Goal: Information Seeking & Learning: Learn about a topic

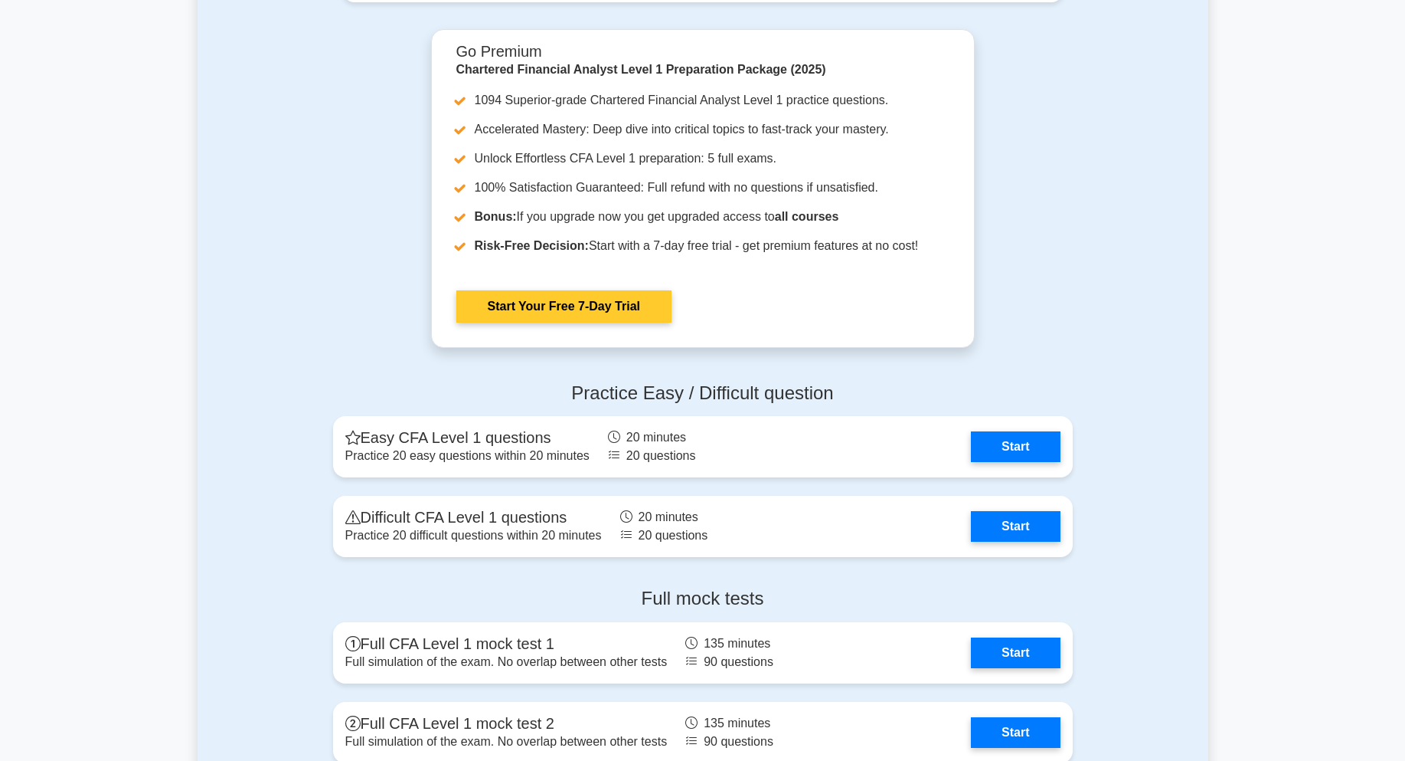
scroll to position [1685, 0]
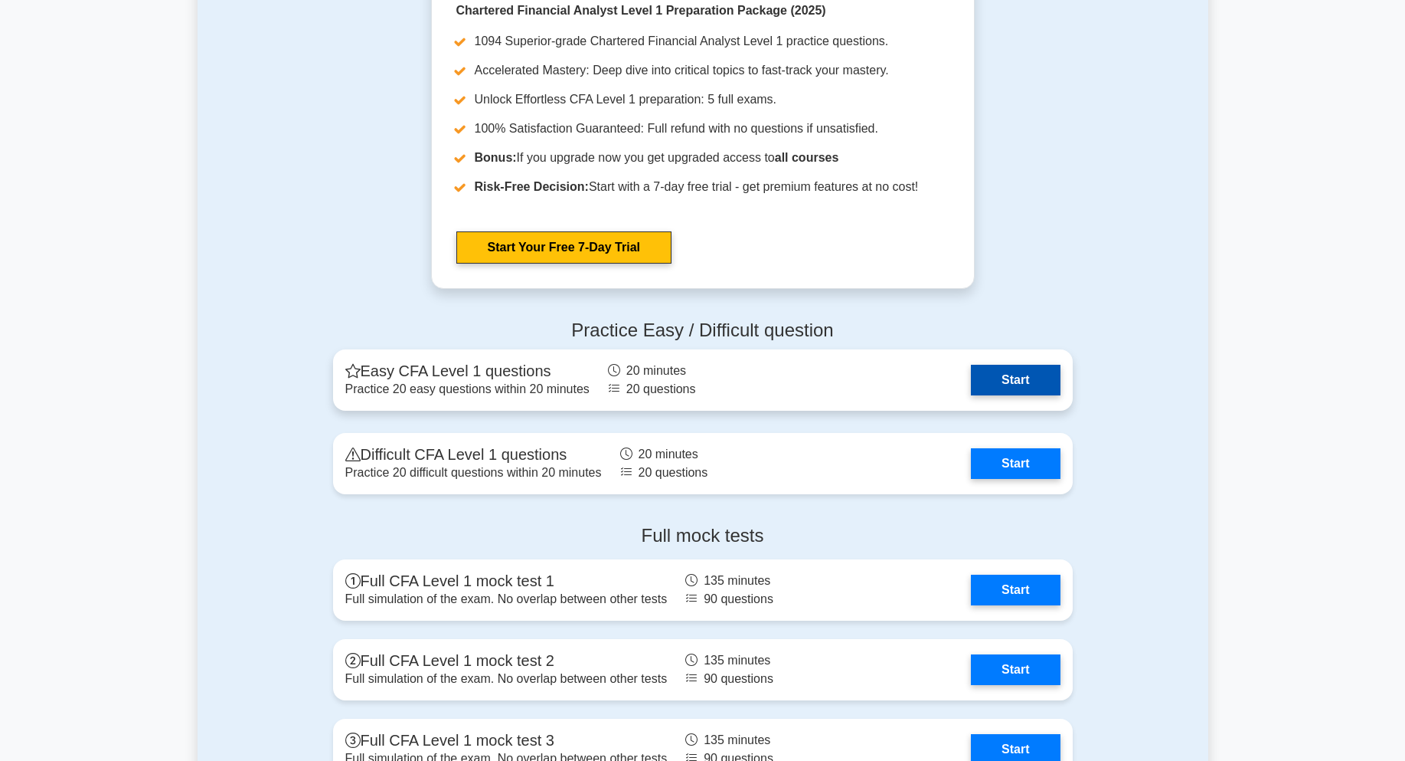
click at [1005, 383] on link "Start" at bounding box center [1015, 380] width 89 height 31
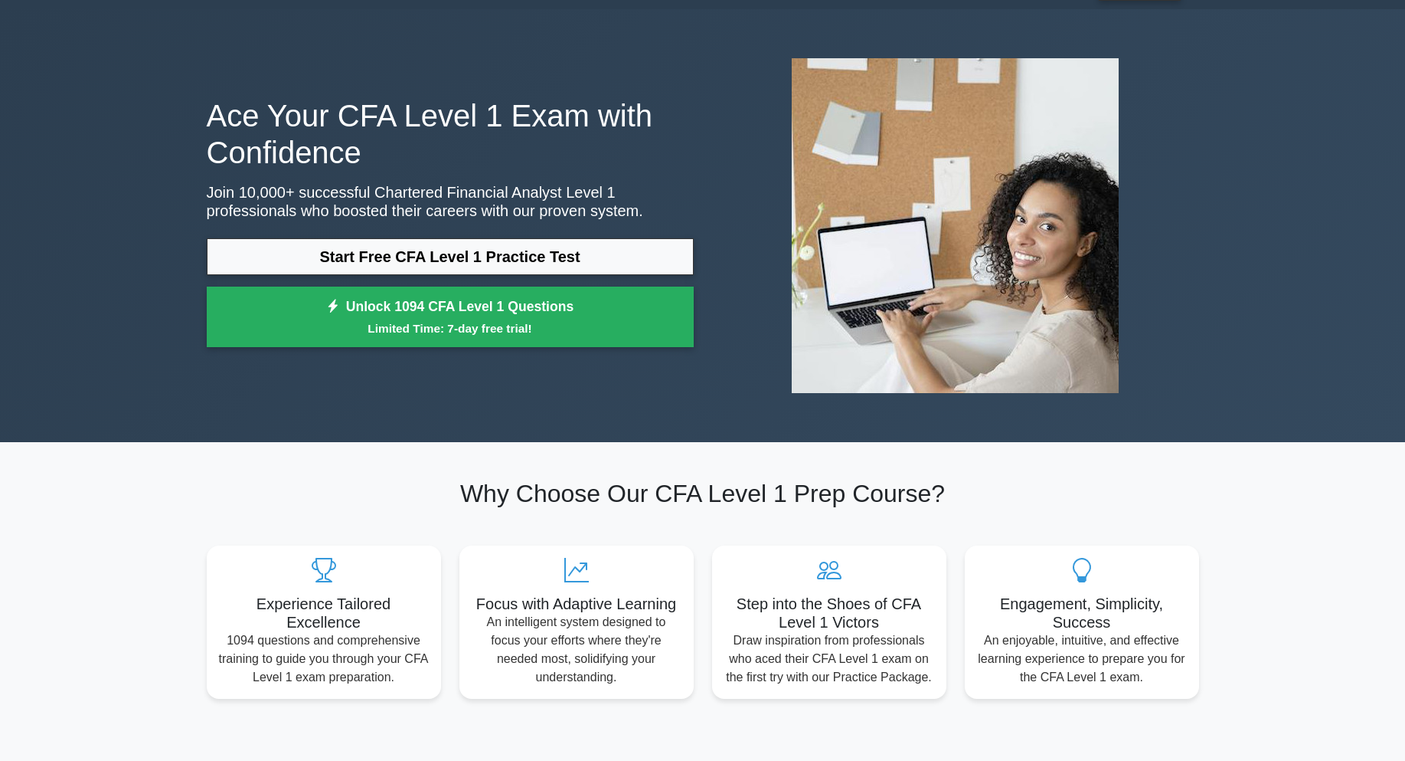
scroll to position [0, 0]
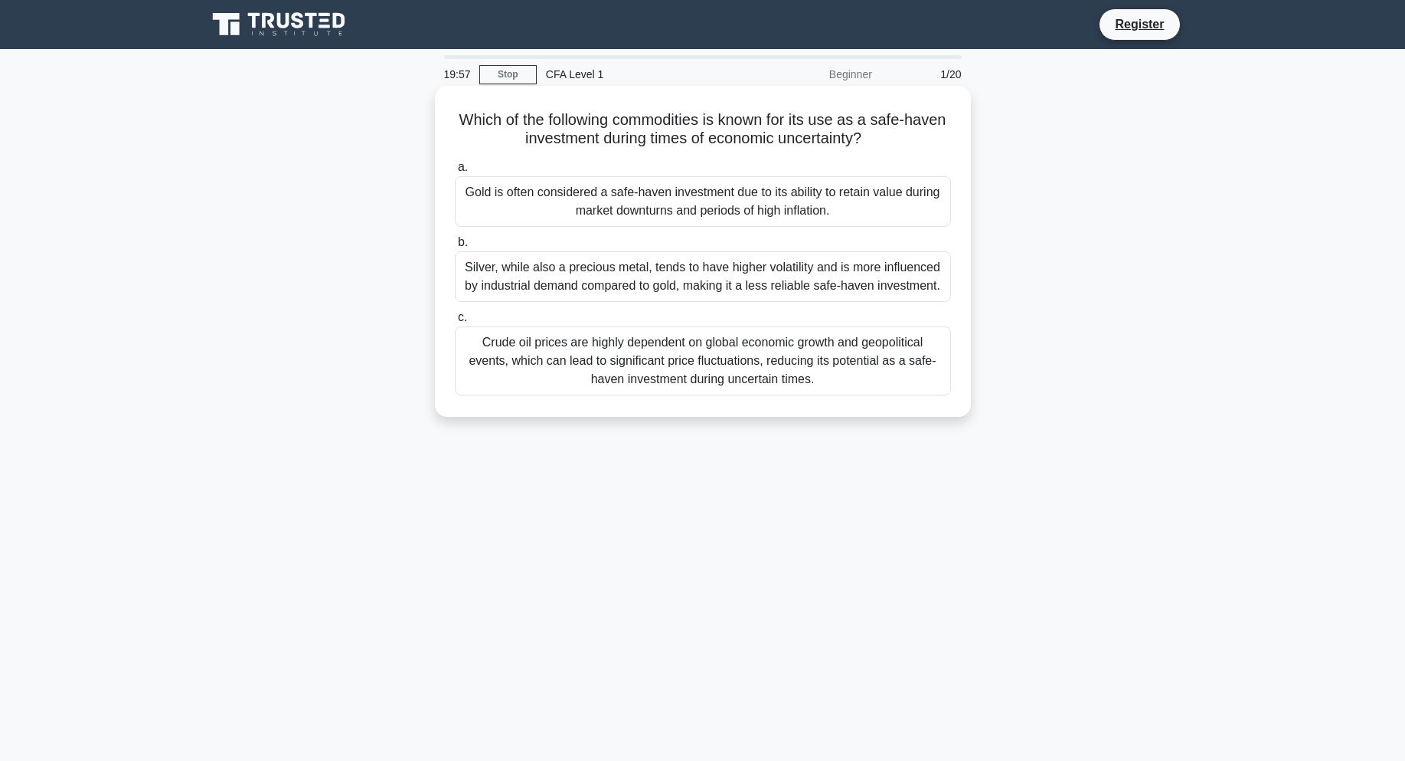
drag, startPoint x: 549, startPoint y: 116, endPoint x: 903, endPoint y: 139, distance: 354.6
click at [903, 139] on h5 "Which of the following commodities is known for its use as a safe-haven investm…" at bounding box center [702, 129] width 499 height 38
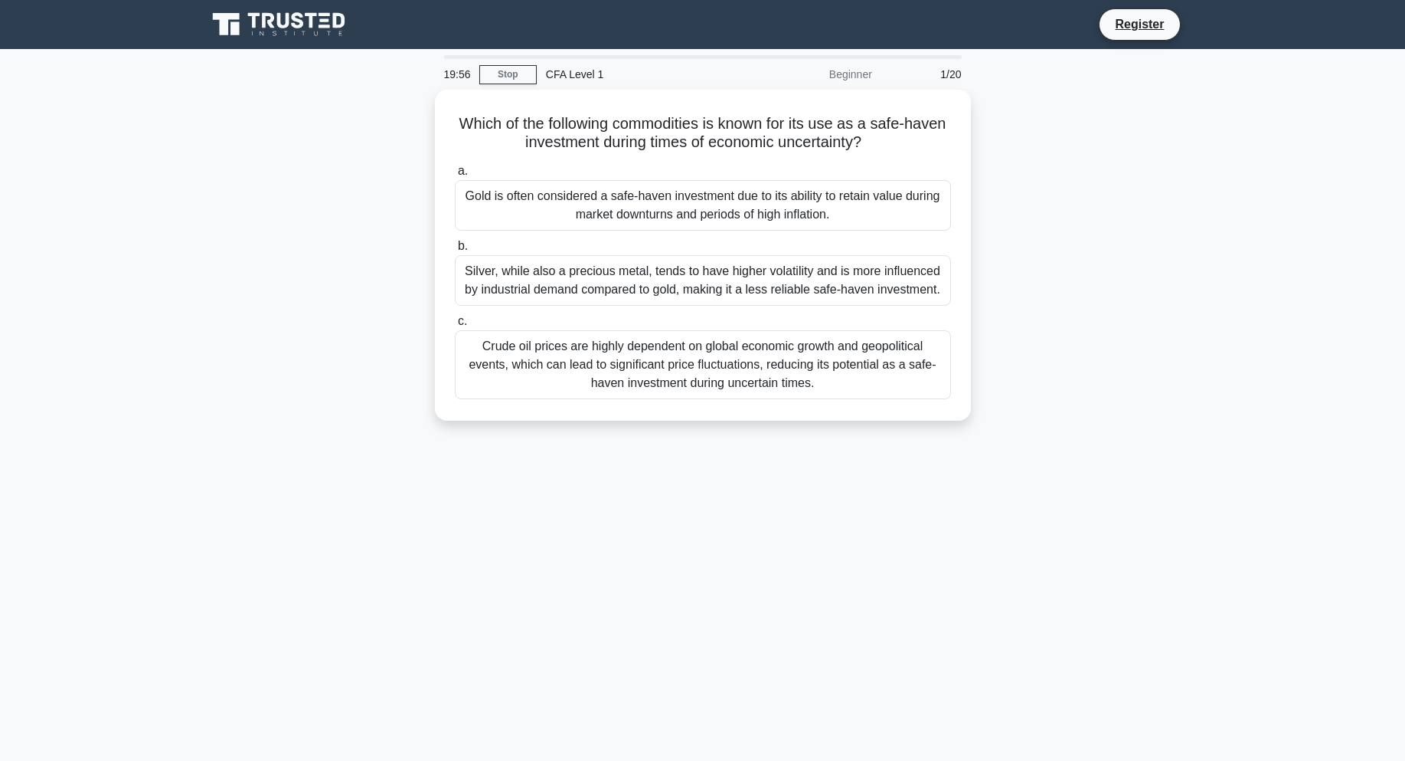
click at [980, 129] on div "Which of the following commodities is known for its use as a safe-haven investm…" at bounding box center [703, 264] width 1011 height 349
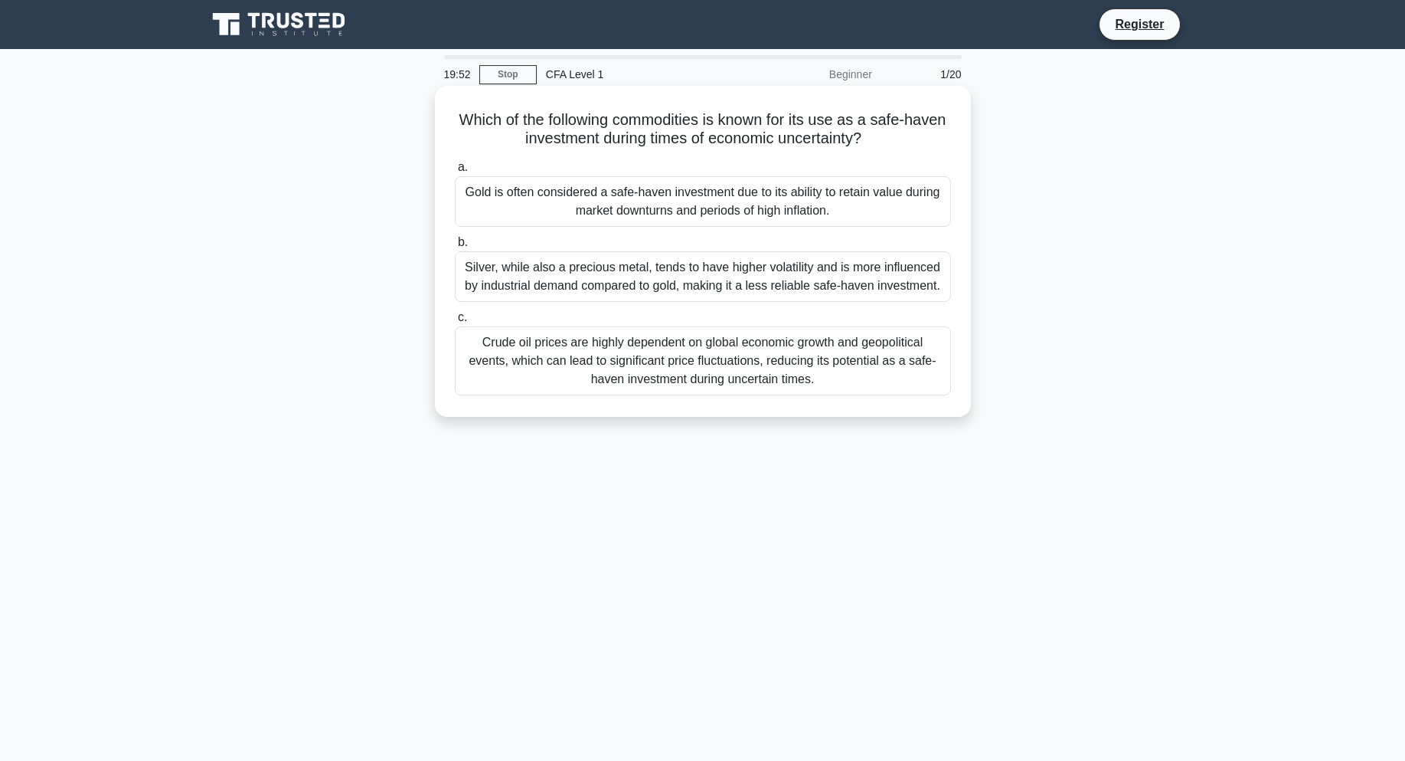
click at [918, 199] on div "Gold is often considered a safe-haven investment due to its ability to retain v…" at bounding box center [703, 201] width 496 height 51
click at [455, 172] on input "a. Gold is often considered a safe-haven investment due to its ability to retai…" at bounding box center [455, 167] width 0 height 10
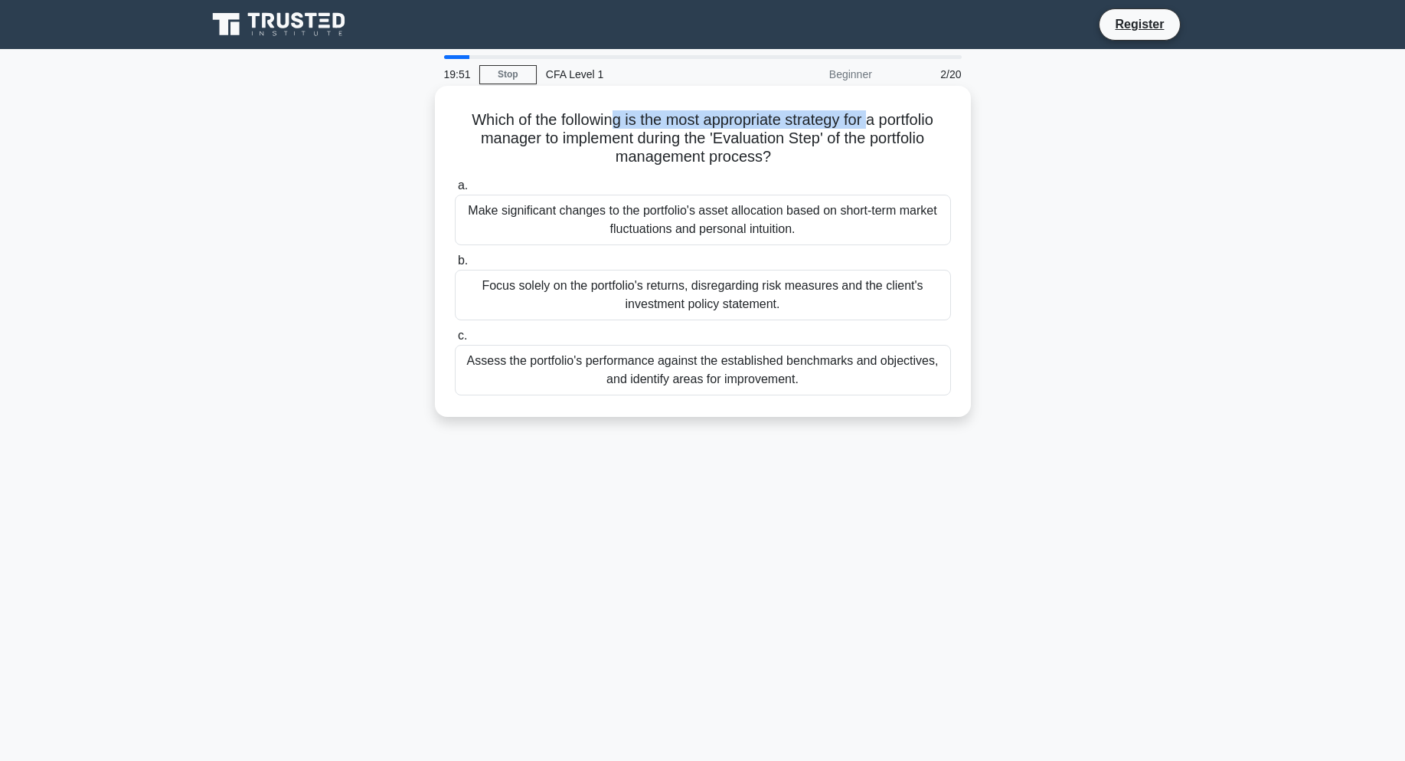
drag, startPoint x: 610, startPoint y: 123, endPoint x: 902, endPoint y: 127, distance: 291.8
click at [892, 125] on h5 "Which of the following is the most appropriate strategy for a portfolio manager…" at bounding box center [702, 138] width 499 height 57
drag, startPoint x: 956, startPoint y: 137, endPoint x: 936, endPoint y: 145, distance: 21.3
click at [954, 139] on div "Which of the following is the most appropriate strategy for a portfolio manager…" at bounding box center [703, 251] width 524 height 319
drag, startPoint x: 737, startPoint y: 148, endPoint x: 812, endPoint y: 143, distance: 75.2
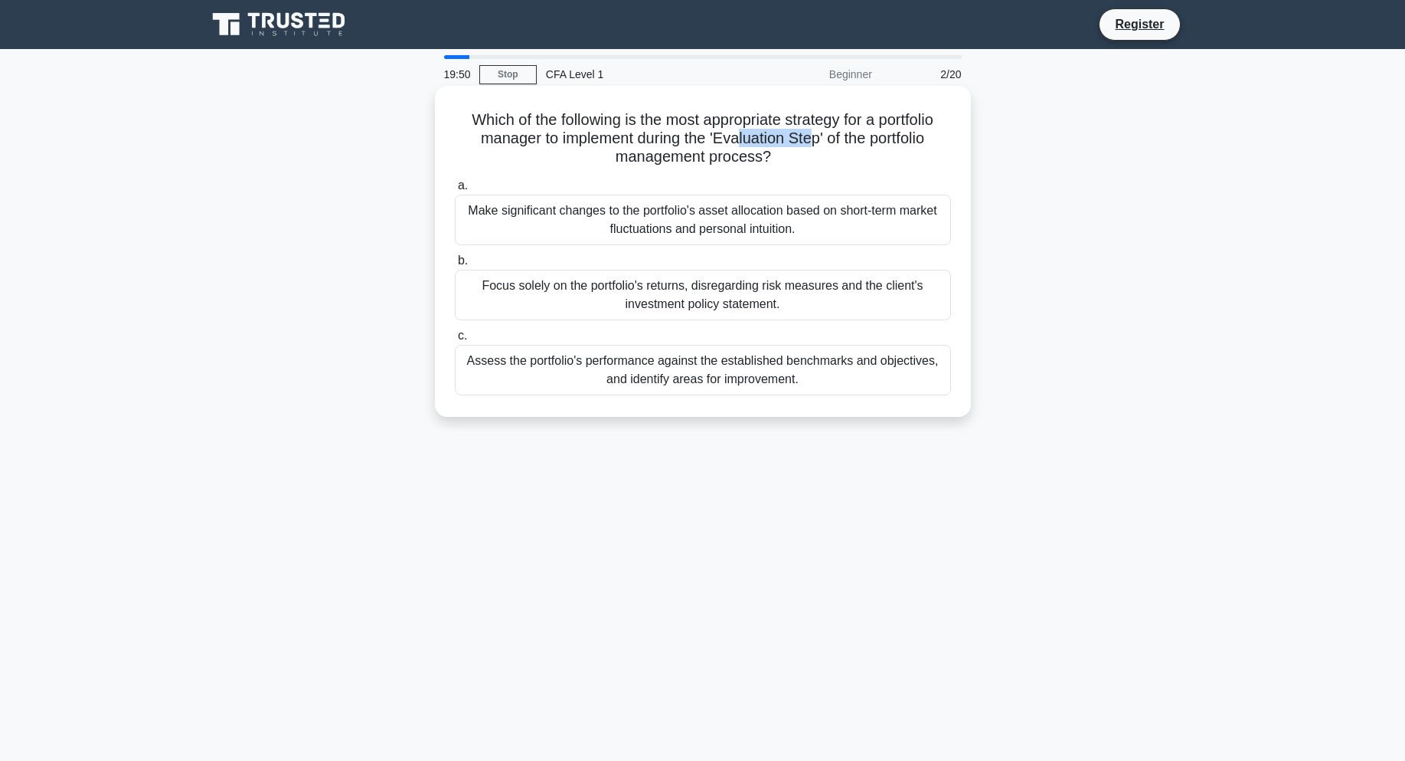
click at [812, 143] on h5 "Which of the following is the most appropriate strategy for a portfolio manager…" at bounding box center [702, 138] width 499 height 57
click at [913, 143] on h5 "Which of the following is the most appropriate strategy for a portfolio manager…" at bounding box center [702, 138] width 499 height 57
click at [808, 384] on div "Assess the portfolio's performance against the established benchmarks and objec…" at bounding box center [703, 370] width 496 height 51
click at [455, 341] on input "c. Assess the portfolio's performance against the established benchmarks and ob…" at bounding box center [455, 336] width 0 height 10
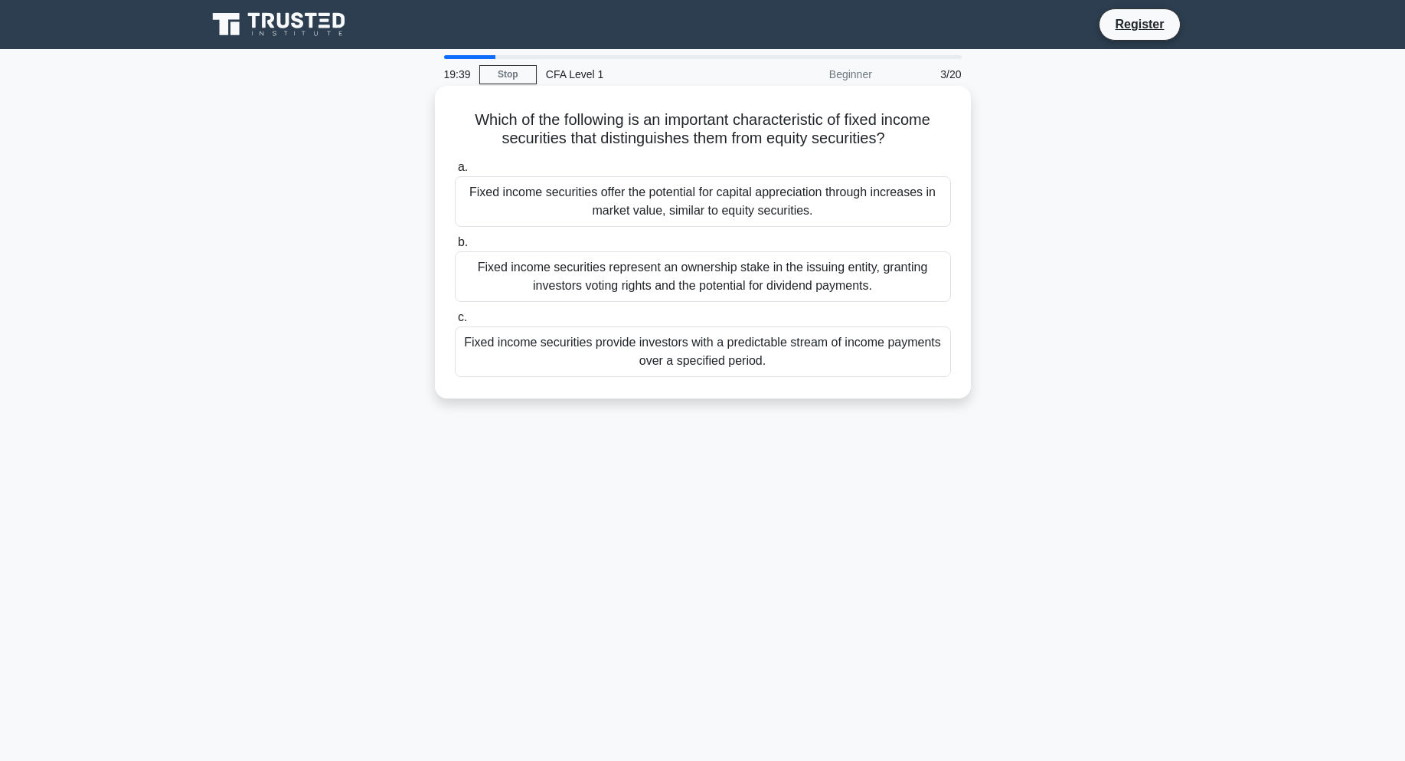
drag, startPoint x: 660, startPoint y: 113, endPoint x: 969, endPoint y: 139, distance: 309.8
click at [969, 139] on div "Which of the following is an important characteristic of fixed income securitie…" at bounding box center [703, 242] width 536 height 312
click at [901, 142] on icon ".spinner_0XTQ{transform-origin:center;animation:spinner_y6GP .75s linear infini…" at bounding box center [894, 139] width 18 height 18
click at [661, 359] on div "Fixed income securities provide investors with a predictable stream of income p…" at bounding box center [703, 351] width 496 height 51
click at [455, 322] on input "c. Fixed income securities provide investors with a predictable stream of incom…" at bounding box center [455, 317] width 0 height 10
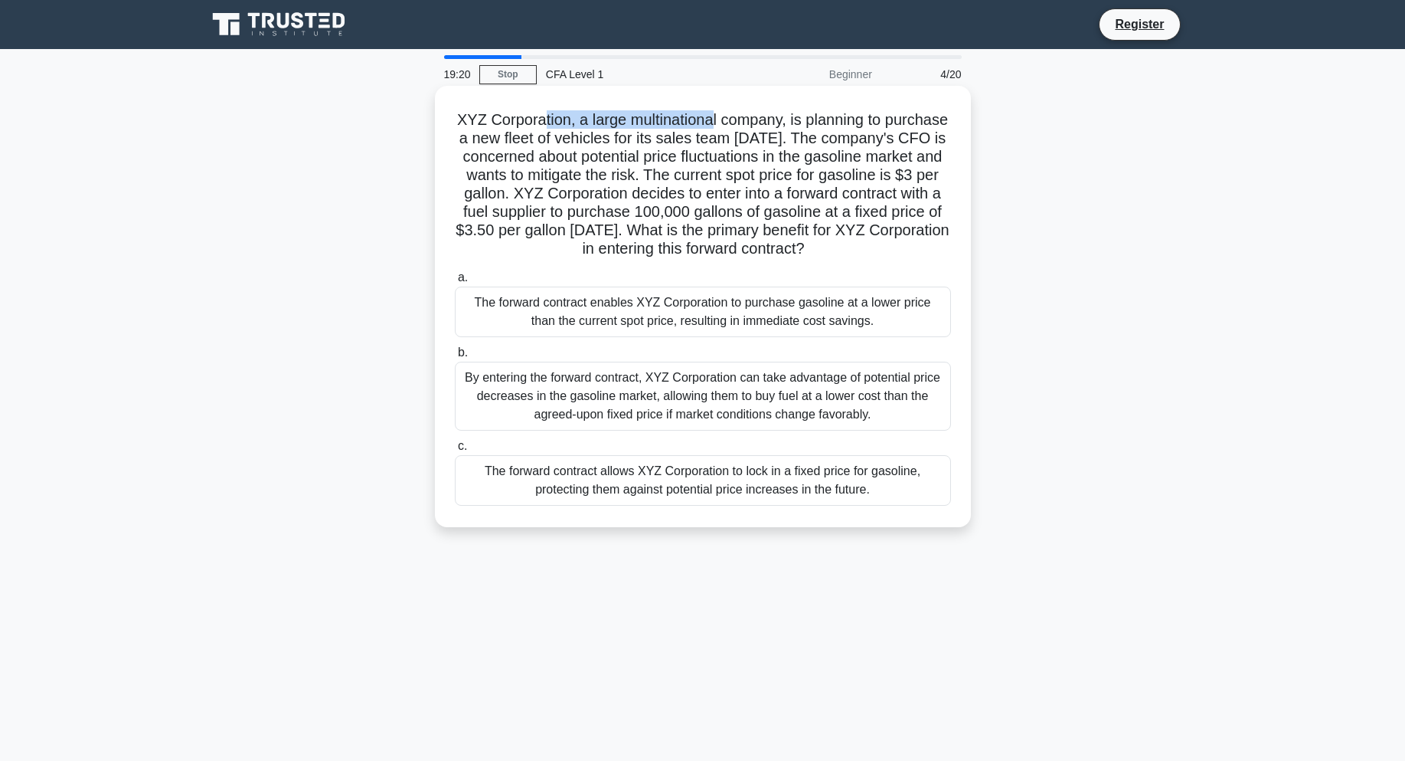
drag, startPoint x: 573, startPoint y: 129, endPoint x: 753, endPoint y: 131, distance: 180.0
click at [752, 131] on h5 "XYZ Corporation, a large multinational company, is planning to purchase a new f…" at bounding box center [702, 184] width 499 height 149
click at [853, 141] on h5 "XYZ Corporation, a large multinational company, is planning to purchase a new f…" at bounding box center [702, 184] width 499 height 149
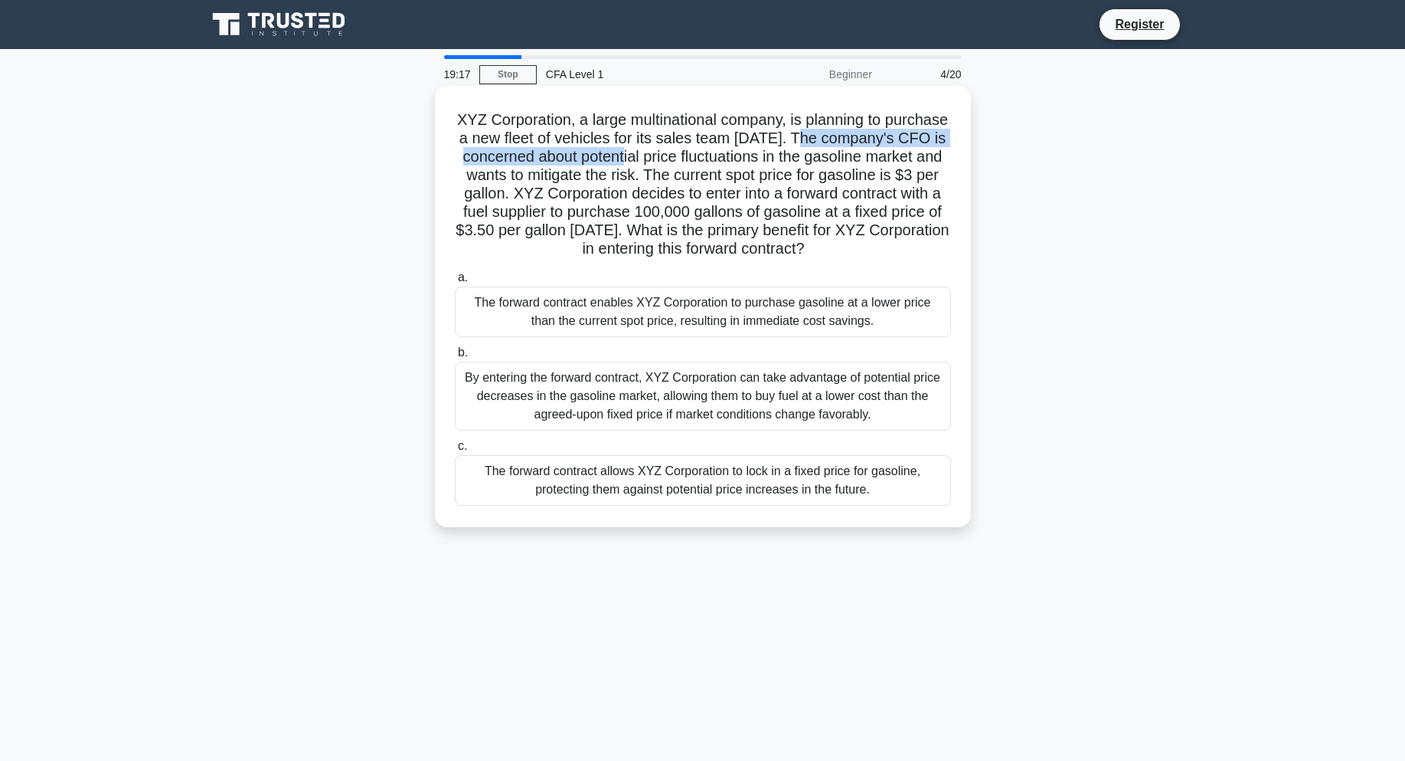
drag, startPoint x: 884, startPoint y: 140, endPoint x: 724, endPoint y: 149, distance: 160.3
click at [724, 149] on h5 "XYZ Corporation, a large multinational company, is planning to purchase a new f…" at bounding box center [702, 184] width 499 height 149
click at [654, 212] on h5 "XYZ Corporation, a large multinational company, is planning to purchase a new f…" at bounding box center [702, 184] width 499 height 149
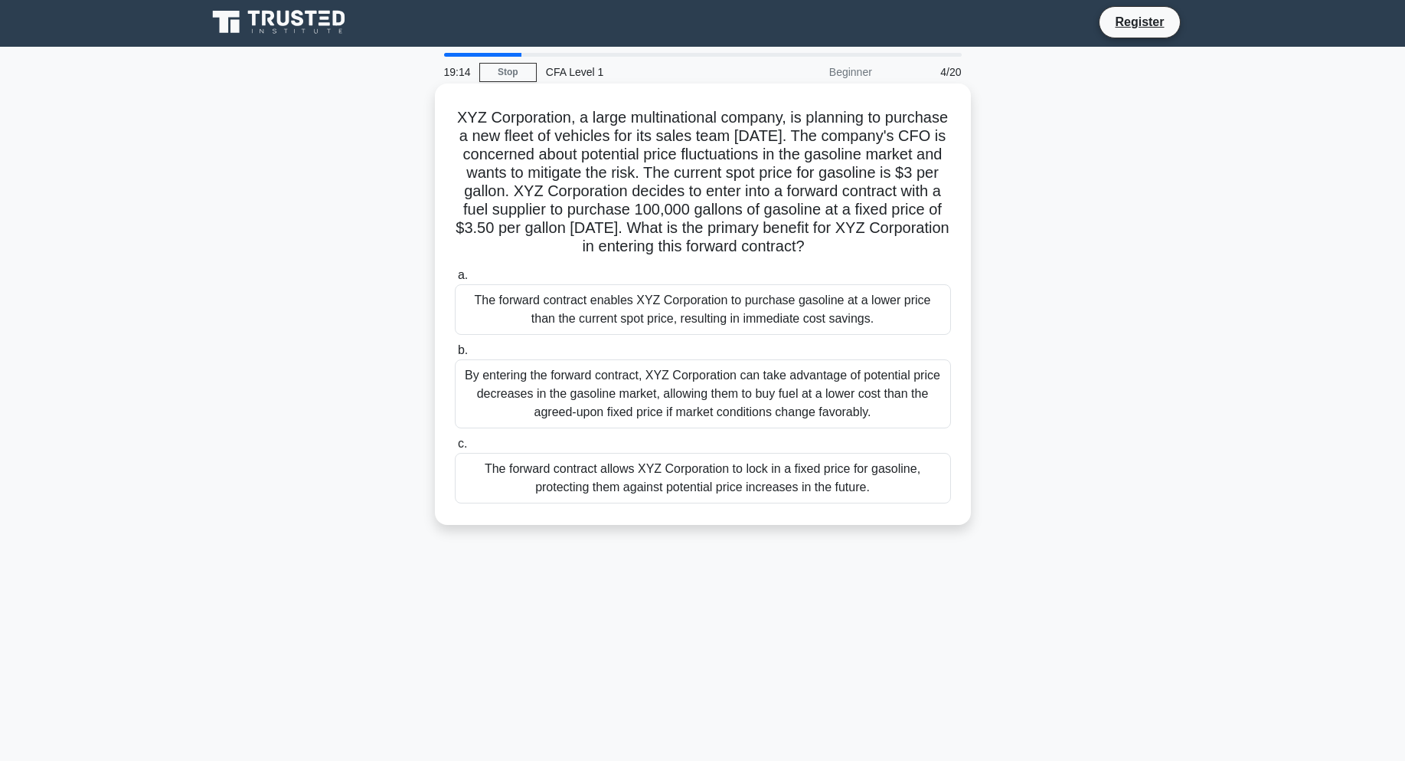
scroll to position [67, 0]
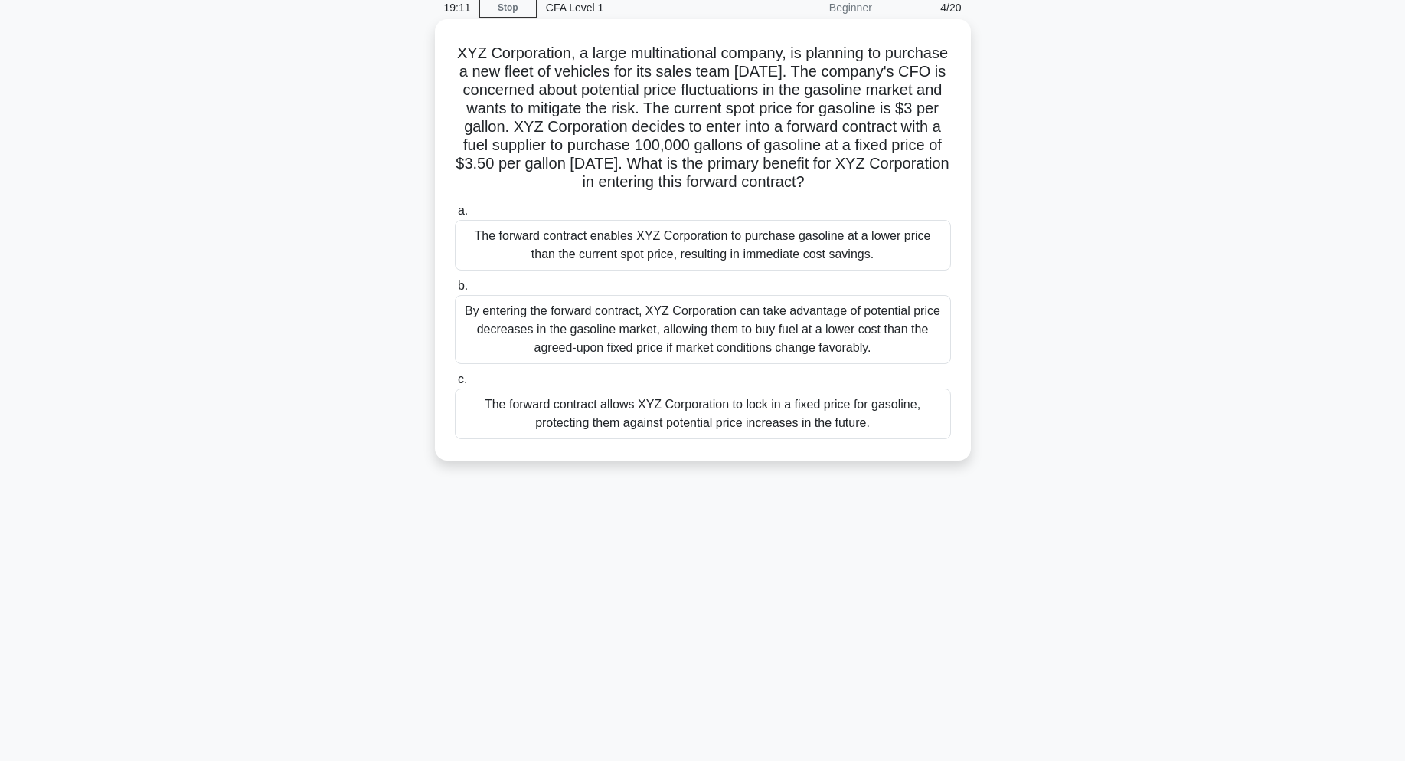
click at [674, 439] on div "The forward contract allows XYZ Corporation to lock in a fixed price for gasoli…" at bounding box center [703, 413] width 496 height 51
click at [455, 384] on input "c. The forward contract allows XYZ Corporation to lock in a fixed price for gas…" at bounding box center [455, 380] width 0 height 10
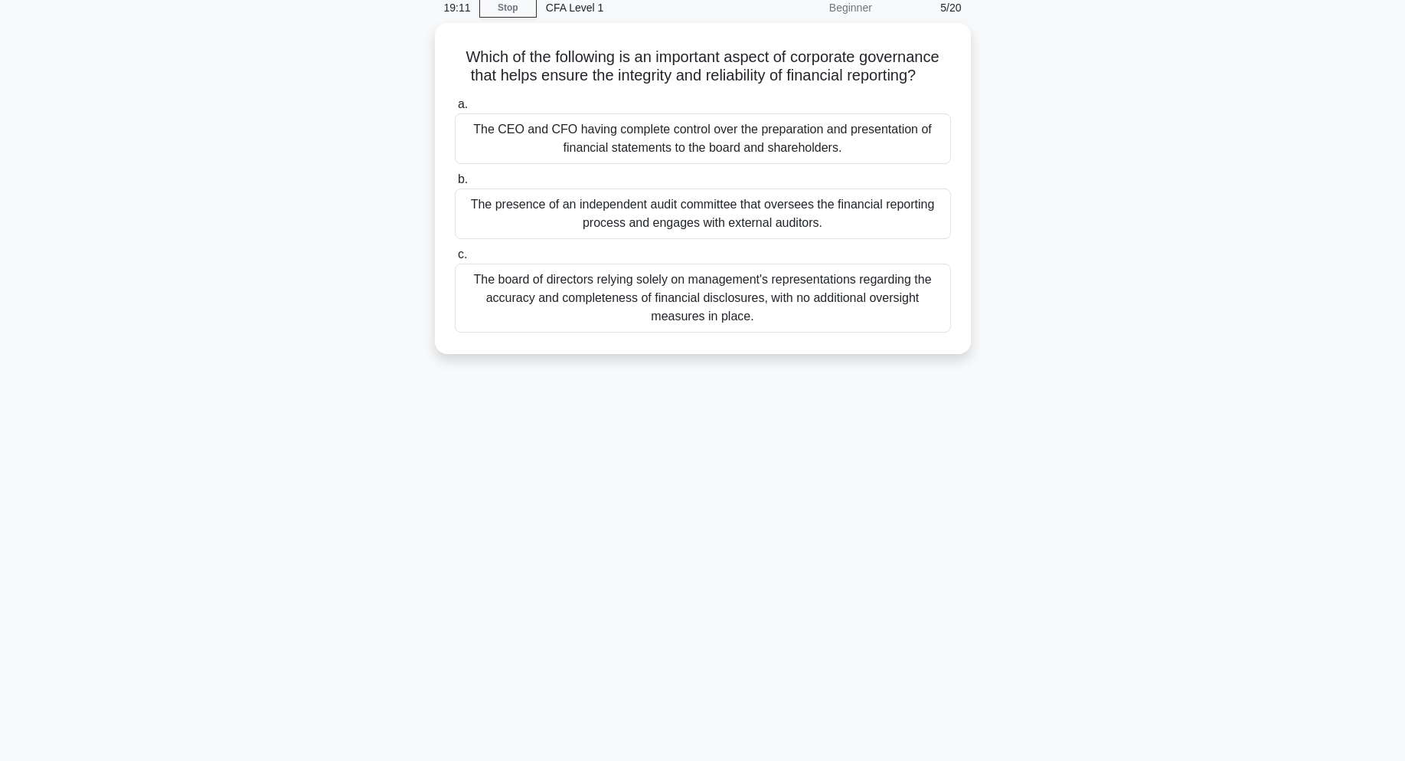
scroll to position [0, 0]
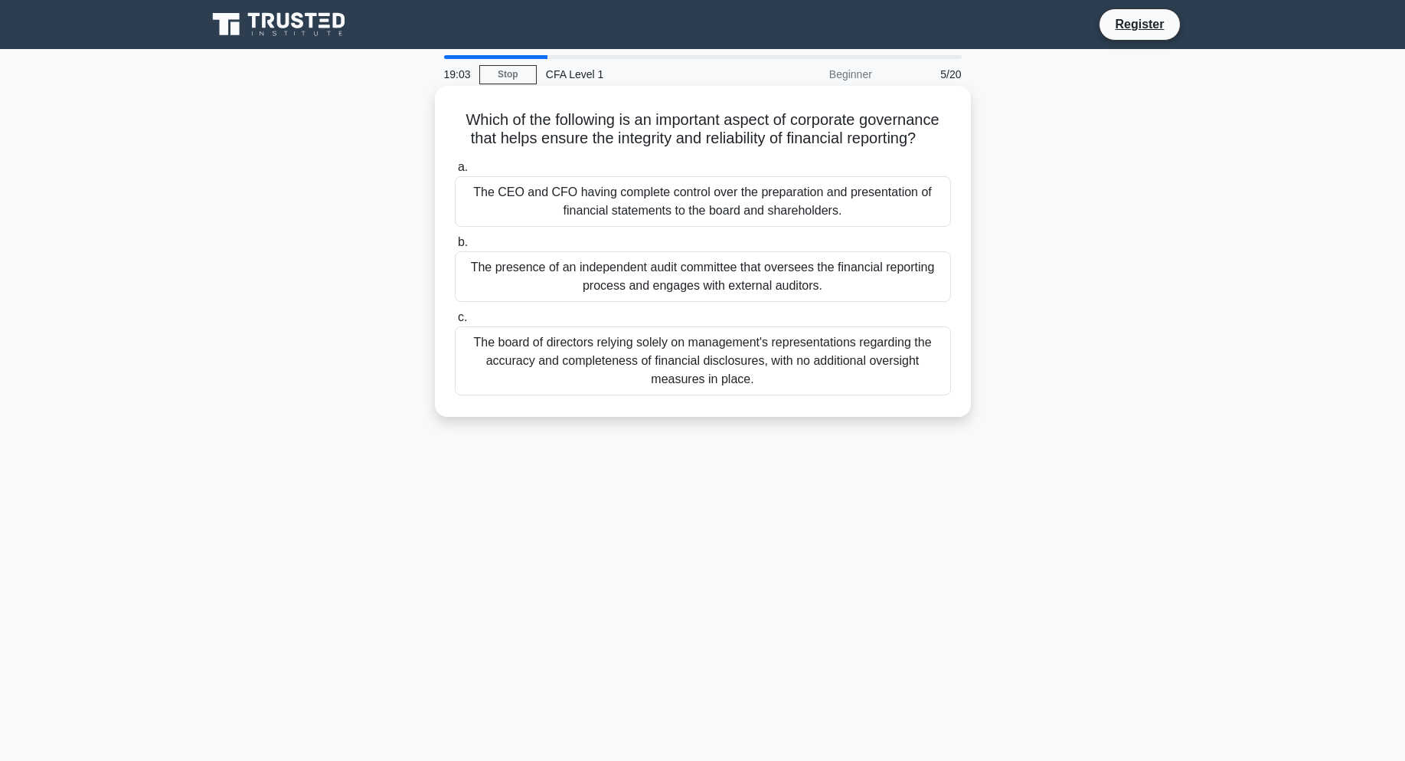
click at [765, 293] on div "The presence of an independent audit committee that oversees the financial repo…" at bounding box center [703, 276] width 496 height 51
click at [455, 247] on input "b. The presence of an independent audit committee that oversees the financial r…" at bounding box center [455, 242] width 0 height 10
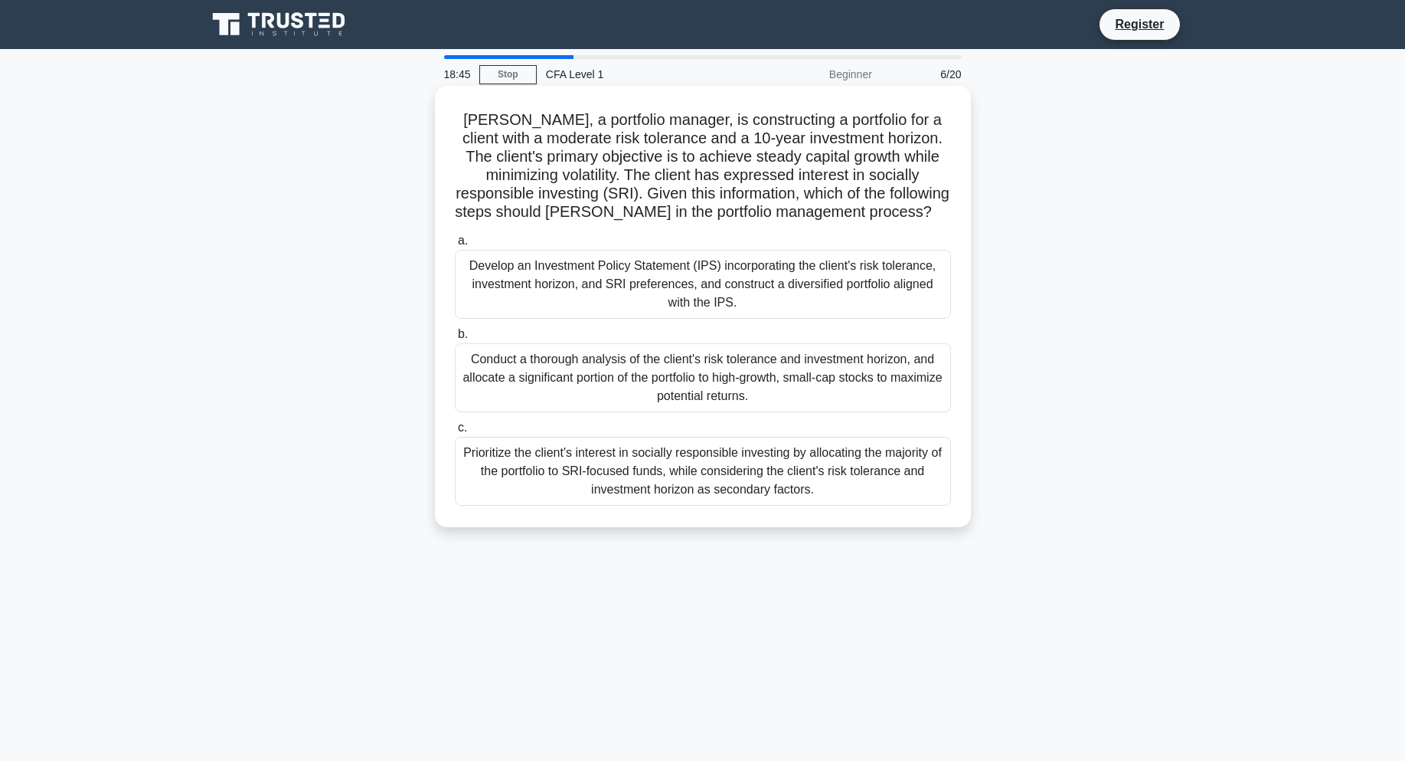
click at [765, 292] on div "Develop an Investment Policy Statement (IPS) incorporating the client's risk to…" at bounding box center [703, 284] width 496 height 69
click at [455, 246] on input "a. Develop an Investment Policy Statement (IPS) incorporating the client's risk…" at bounding box center [455, 241] width 0 height 10
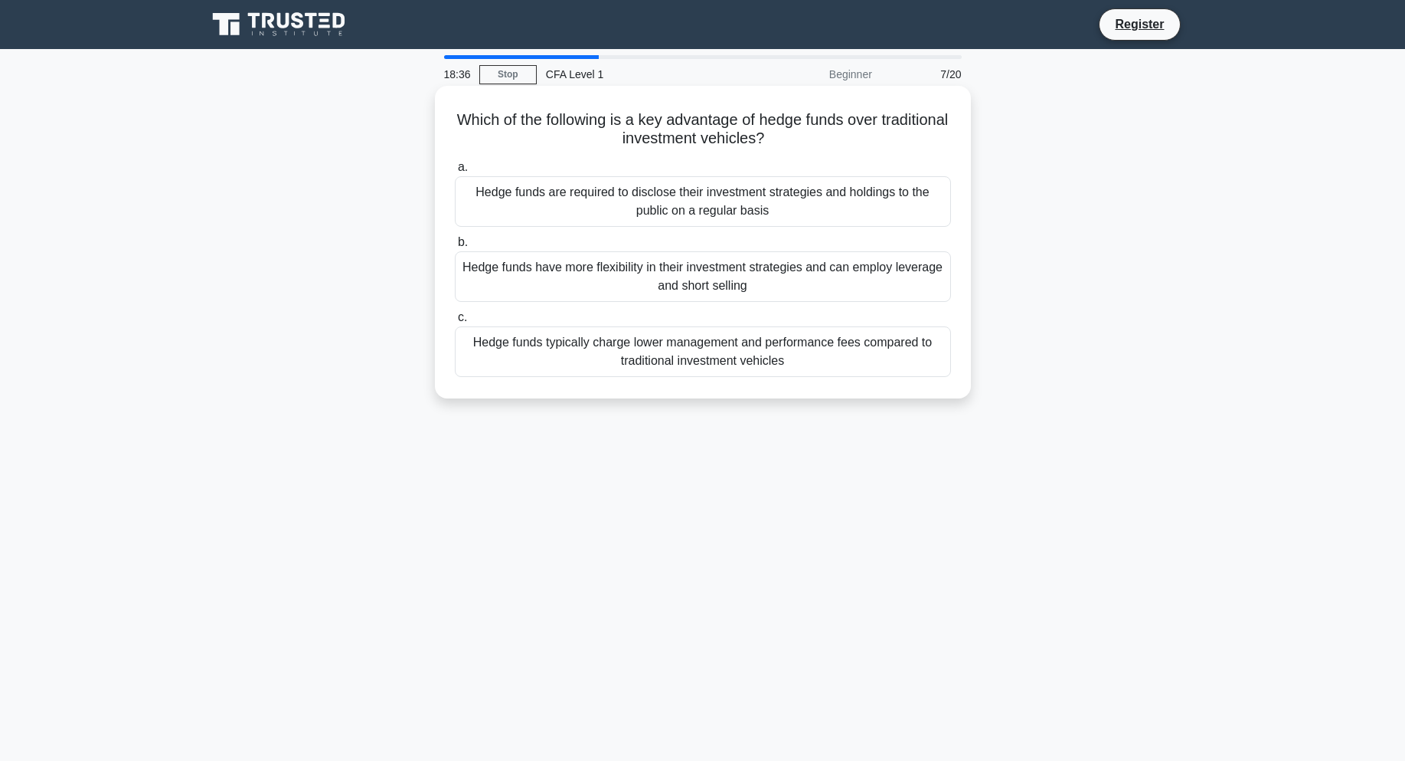
click at [589, 266] on div "Hedge funds have more flexibility in their investment strategies and can employ…" at bounding box center [703, 276] width 496 height 51
click at [455, 247] on input "b. Hedge funds have more flexibility in their investment strategies and can emp…" at bounding box center [455, 242] width 0 height 10
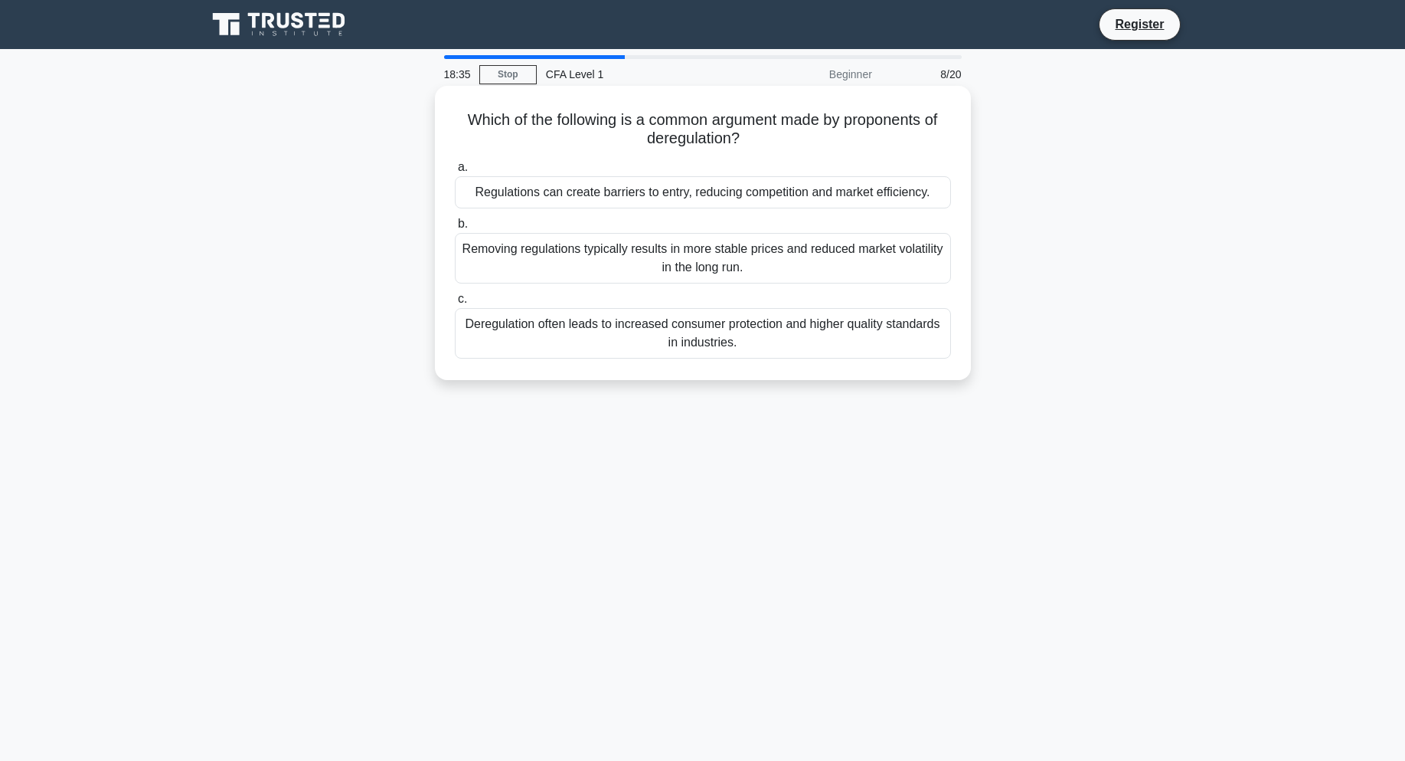
drag, startPoint x: 567, startPoint y: 112, endPoint x: 780, endPoint y: 132, distance: 213.9
click at [780, 132] on h5 "Which of the following is a common argument made by proponents of deregulation?…" at bounding box center [702, 129] width 499 height 38
click at [748, 138] on icon ".spinner_0XTQ{transform-origin:center;animation:spinner_y6GP .75s linear infini…" at bounding box center [749, 139] width 18 height 18
click at [735, 204] on div "Regulations can create barriers to entry, reducing competition and market effic…" at bounding box center [703, 192] width 496 height 32
click at [455, 172] on input "a. Regulations can create barriers to entry, reducing competition and market ef…" at bounding box center [455, 167] width 0 height 10
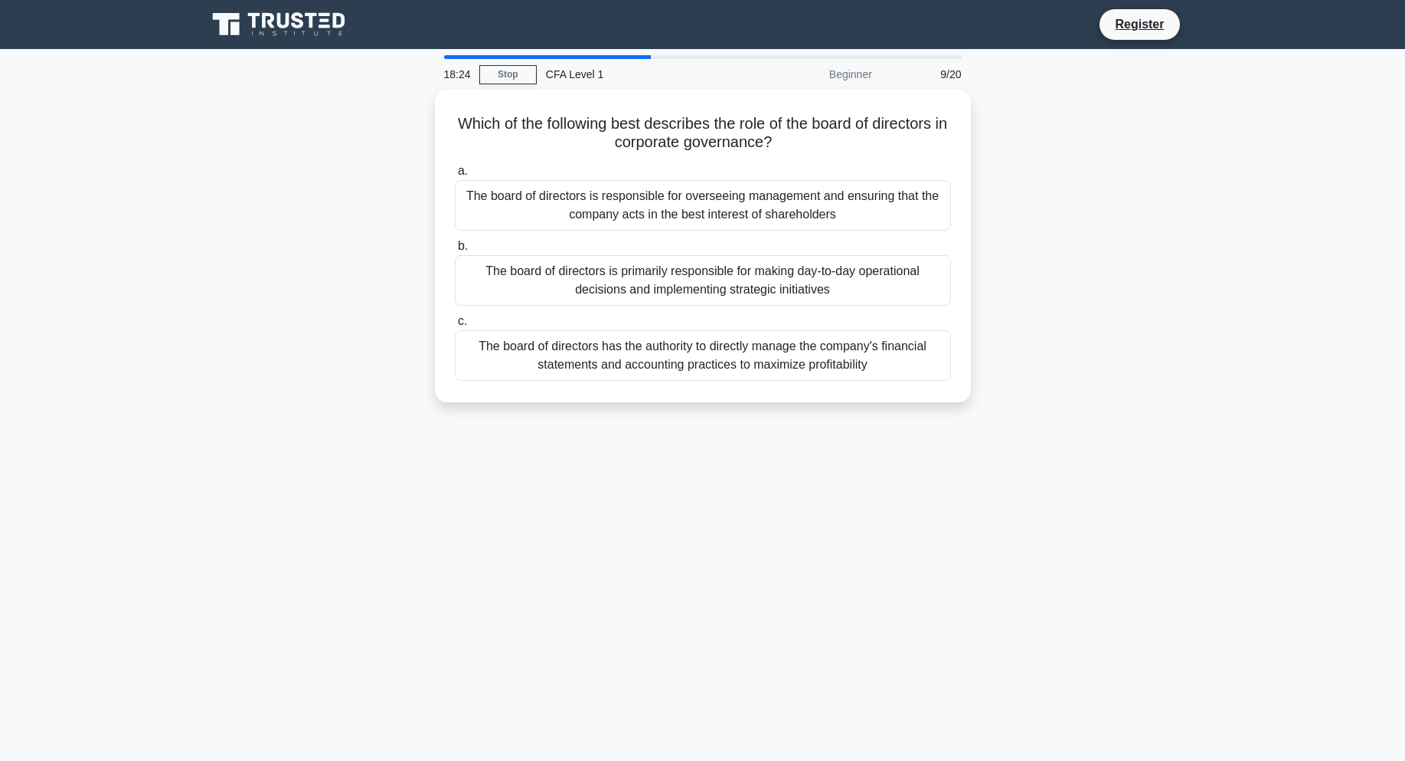
drag, startPoint x: 808, startPoint y: 122, endPoint x: 1015, endPoint y: 149, distance: 208.6
click at [918, 139] on h5 "Which of the following best describes the role of the board of directors in cor…" at bounding box center [702, 133] width 499 height 38
click at [1026, 150] on div "Which of the following best describes the role of the board of directors in cor…" at bounding box center [703, 255] width 1011 height 331
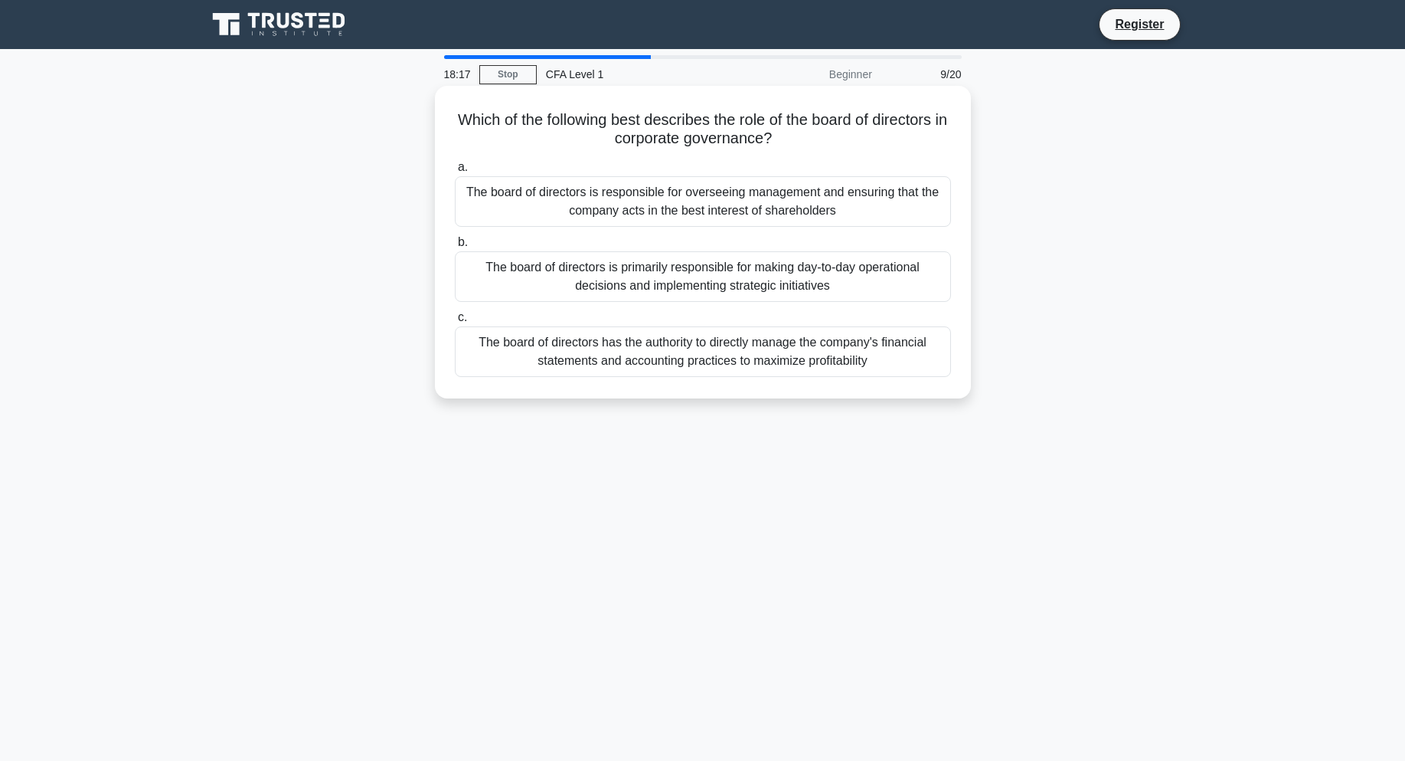
click at [833, 191] on div "The board of directors is responsible for overseeing management and ensuring th…" at bounding box center [703, 201] width 496 height 51
click at [455, 172] on input "a. The board of directors is responsible for overseeing management and ensuring…" at bounding box center [455, 167] width 0 height 10
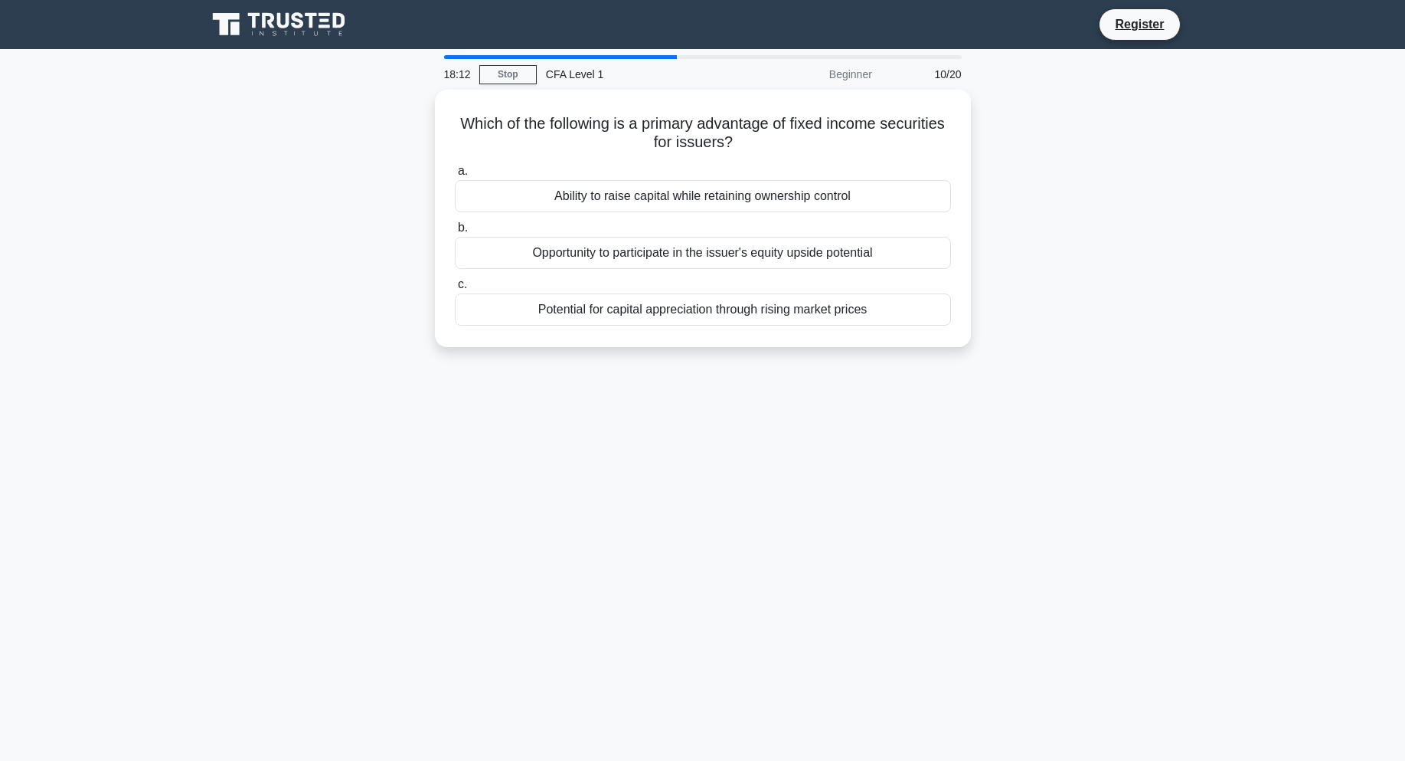
drag, startPoint x: 480, startPoint y: 119, endPoint x: 986, endPoint y: 158, distance: 506.9
click at [933, 154] on div "Which of the following is a primary advantage of fixed income securities for is…" at bounding box center [703, 218] width 524 height 245
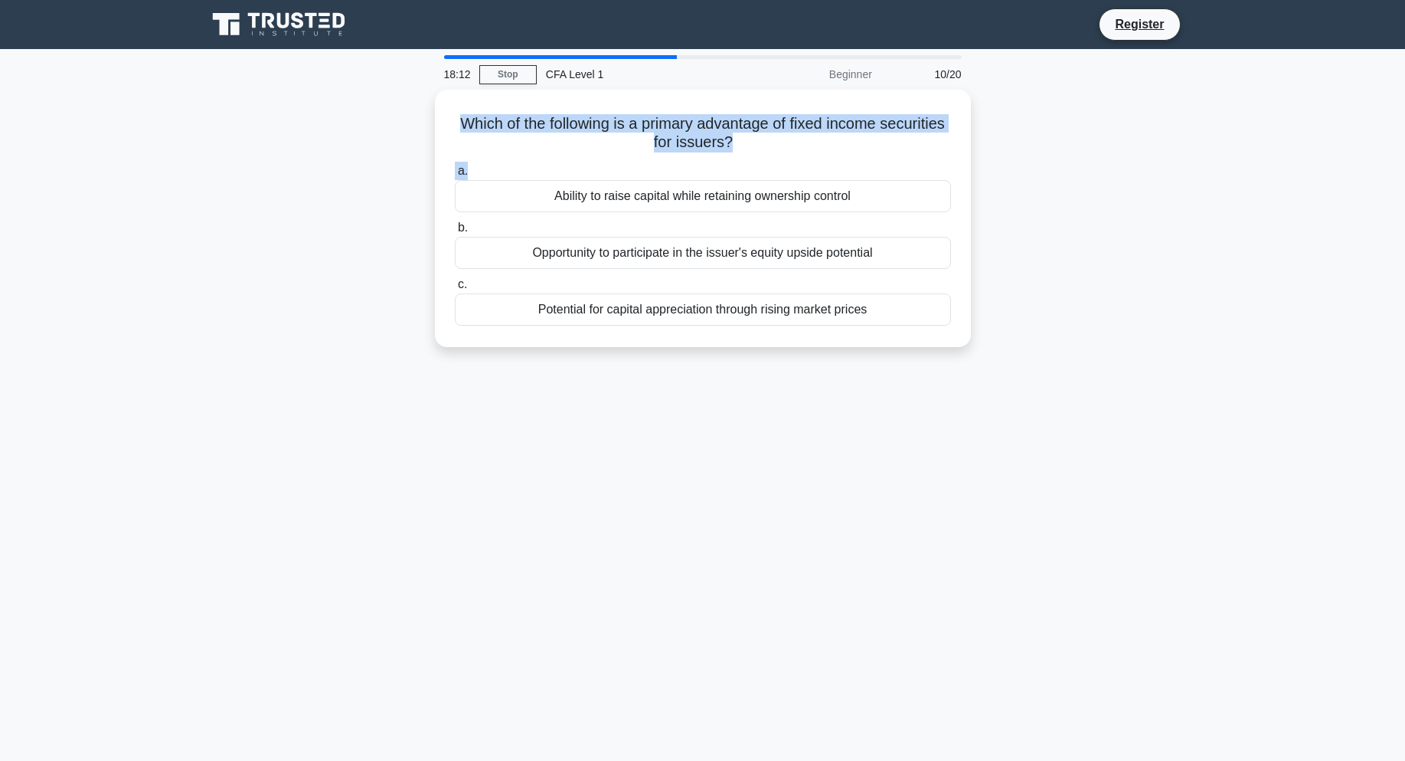
click at [1048, 152] on div "Which of the following is a primary advantage of fixed income securities for is…" at bounding box center [703, 228] width 1011 height 276
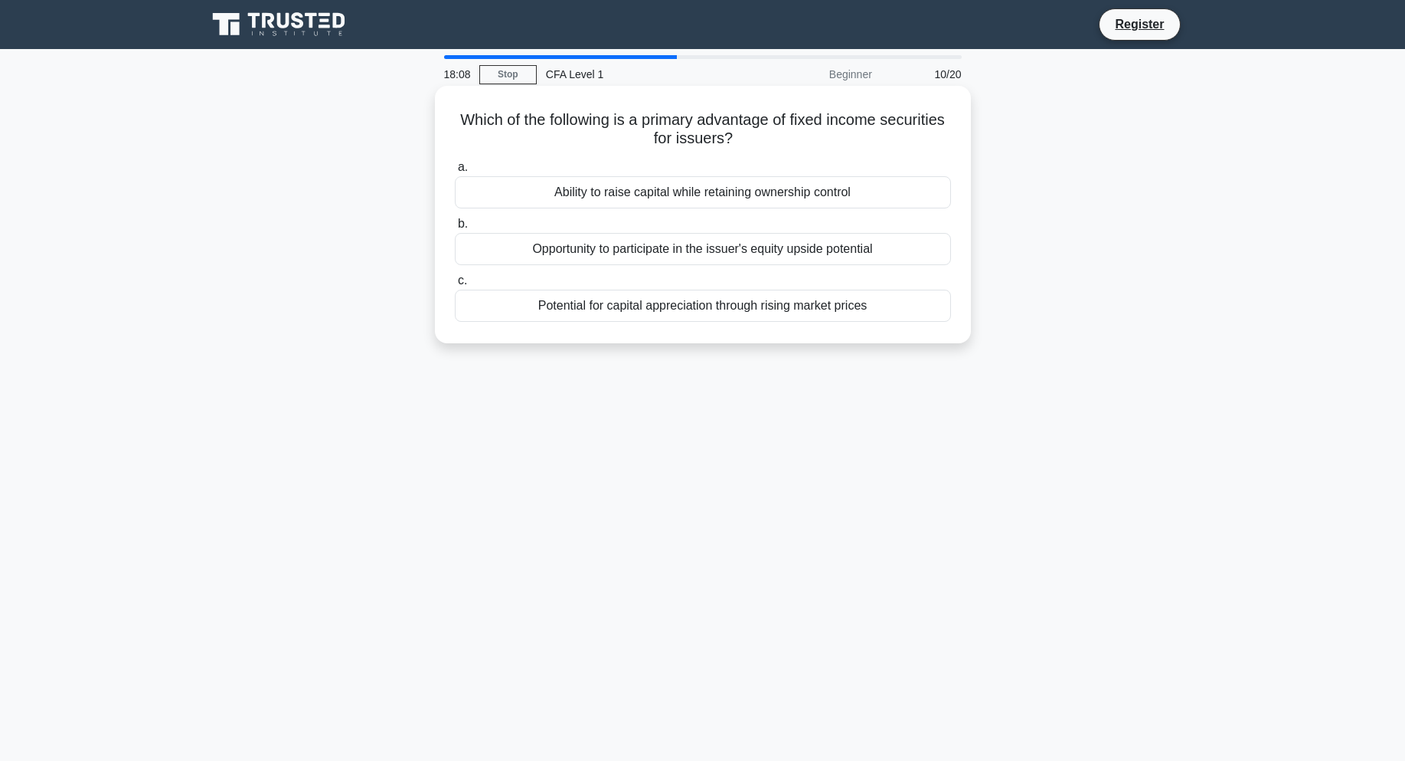
click at [747, 196] on div "Ability to raise capital while retaining ownership control" at bounding box center [703, 192] width 496 height 32
click at [455, 172] on input "a. Ability to raise capital while retaining ownership control" at bounding box center [455, 167] width 0 height 10
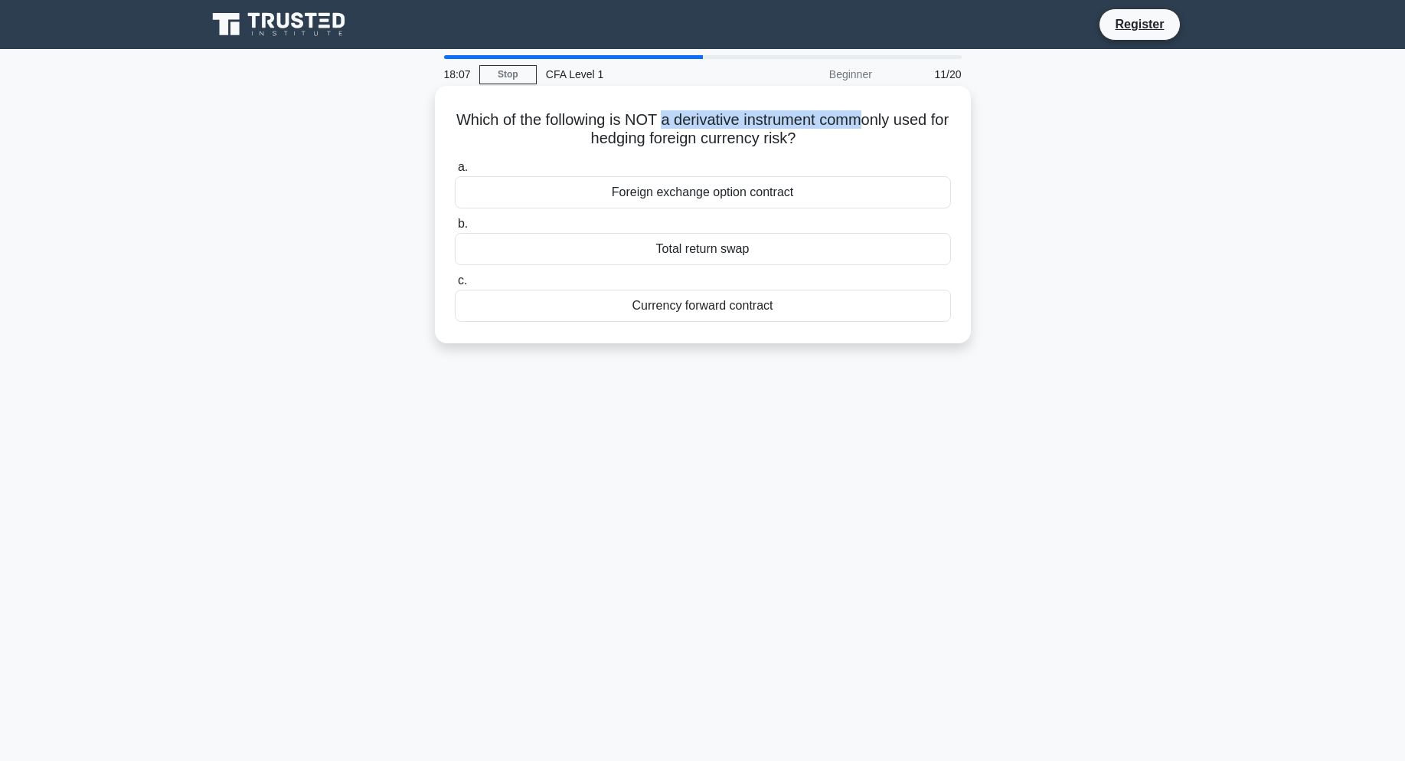
drag, startPoint x: 680, startPoint y: 106, endPoint x: 889, endPoint y: 121, distance: 209.7
click at [881, 121] on div "Which of the following is NOT a derivative instrument commonly used for hedging…" at bounding box center [703, 214] width 524 height 245
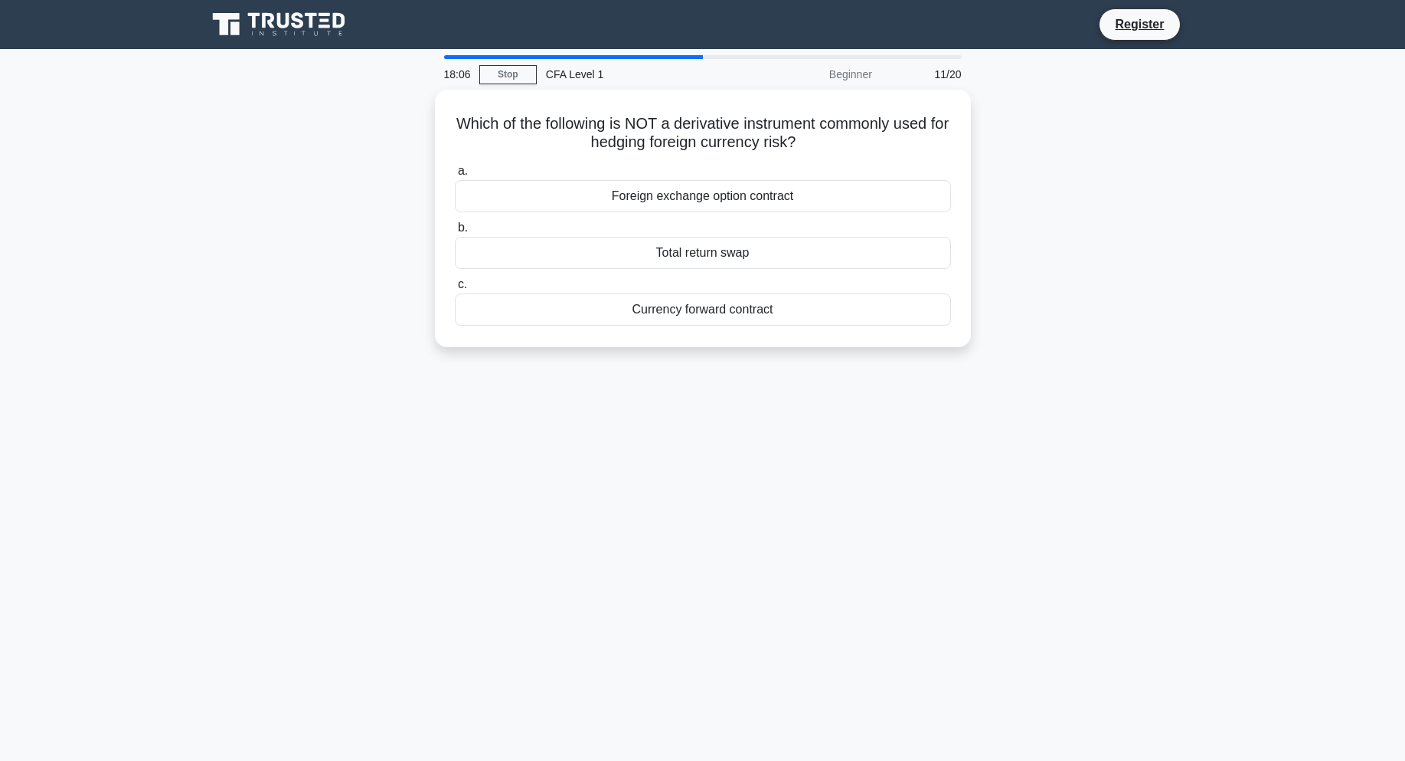
click at [996, 130] on div "Which of the following is NOT a derivative instrument commonly used for hedging…" at bounding box center [703, 228] width 1011 height 276
click at [756, 244] on div "Total return swap" at bounding box center [703, 249] width 496 height 32
click at [455, 229] on input "b. Total return swap" at bounding box center [455, 224] width 0 height 10
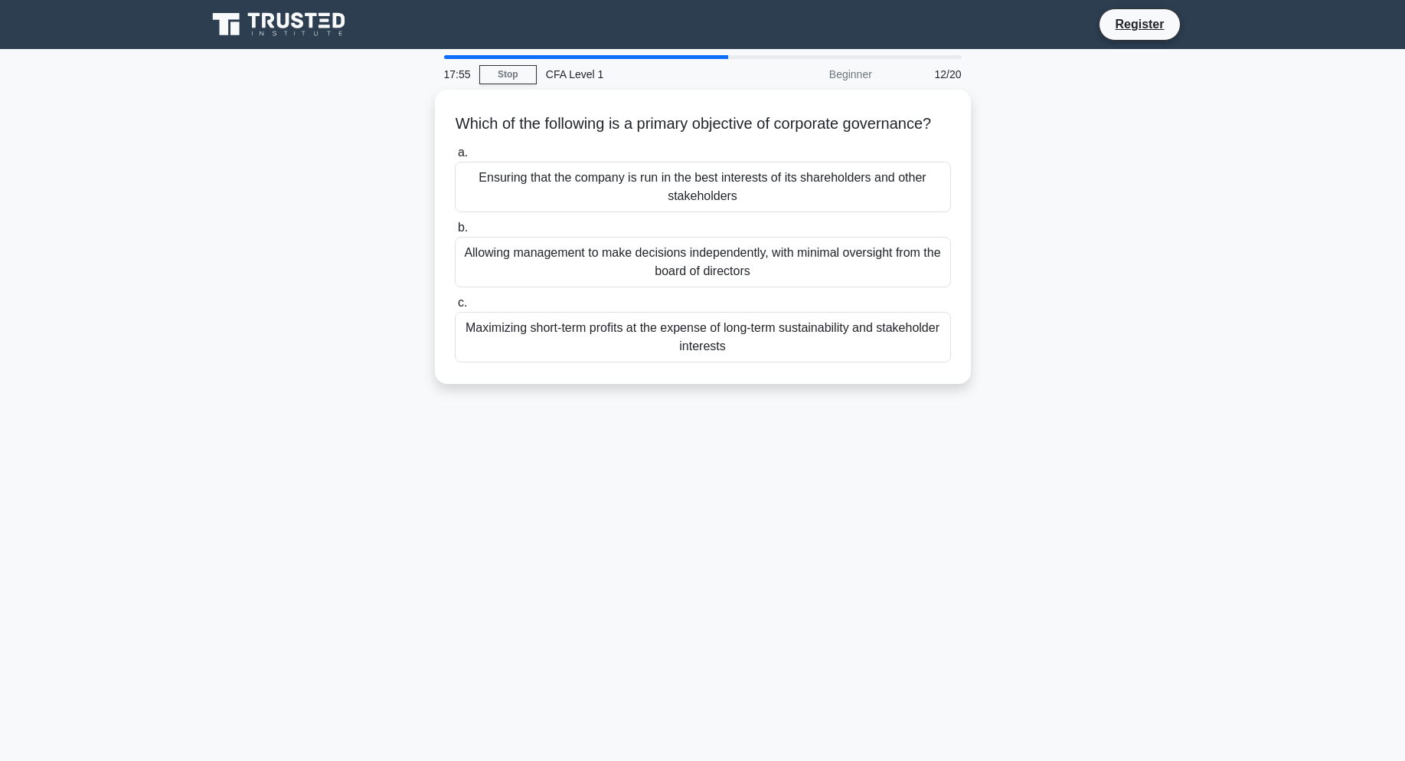
drag, startPoint x: 503, startPoint y: 113, endPoint x: 1051, endPoint y: 139, distance: 548.2
click at [946, 132] on h5 "Which of the following is a primary objective of corporate governance? .spinner…" at bounding box center [702, 124] width 499 height 20
click at [1052, 139] on div "Which of the following is a primary objective of corporate governance? .spinner…" at bounding box center [703, 246] width 1011 height 312
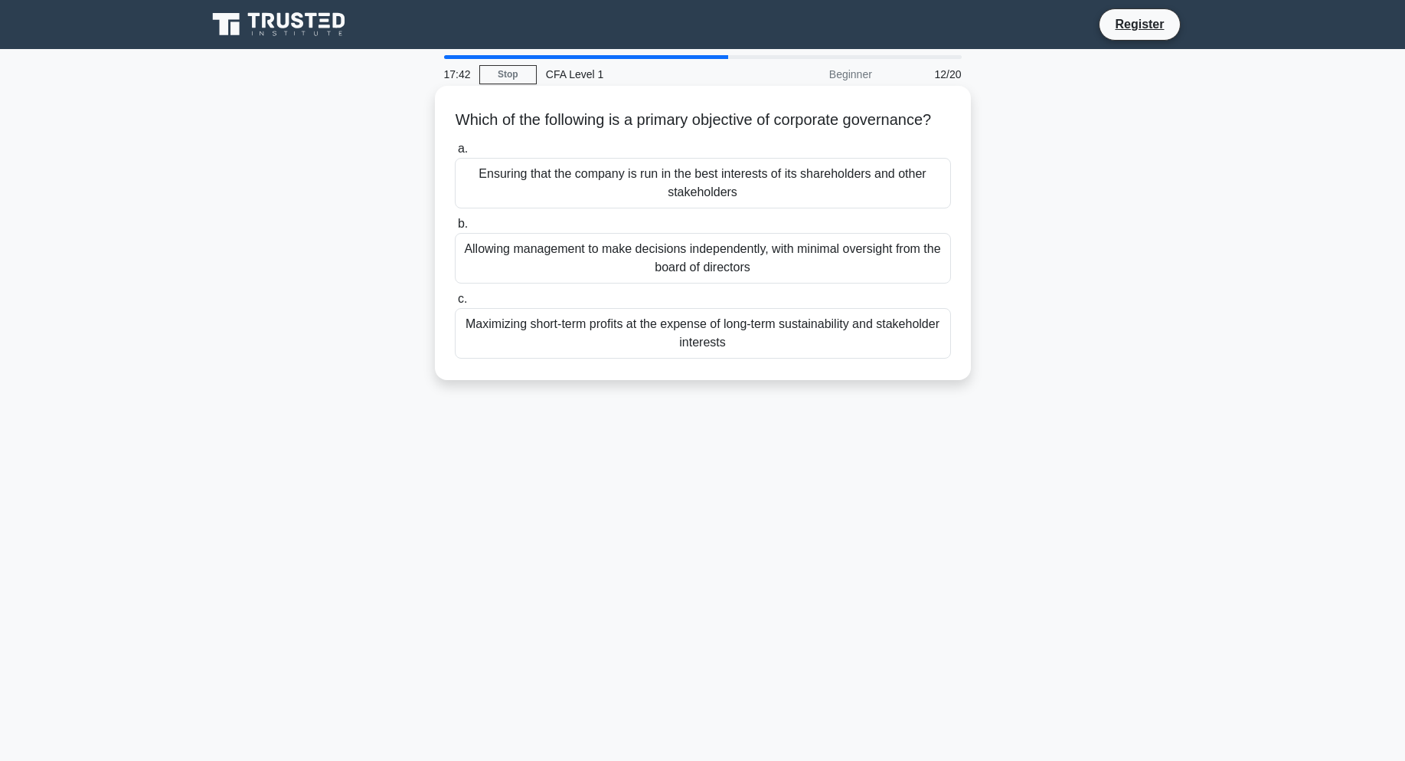
click at [728, 208] on div "Ensuring that the company is run in the best interests of its shareholders and …" at bounding box center [703, 183] width 496 height 51
click at [455, 154] on input "a. Ensuring that the company is run in the best interests of its shareholders a…" at bounding box center [455, 149] width 0 height 10
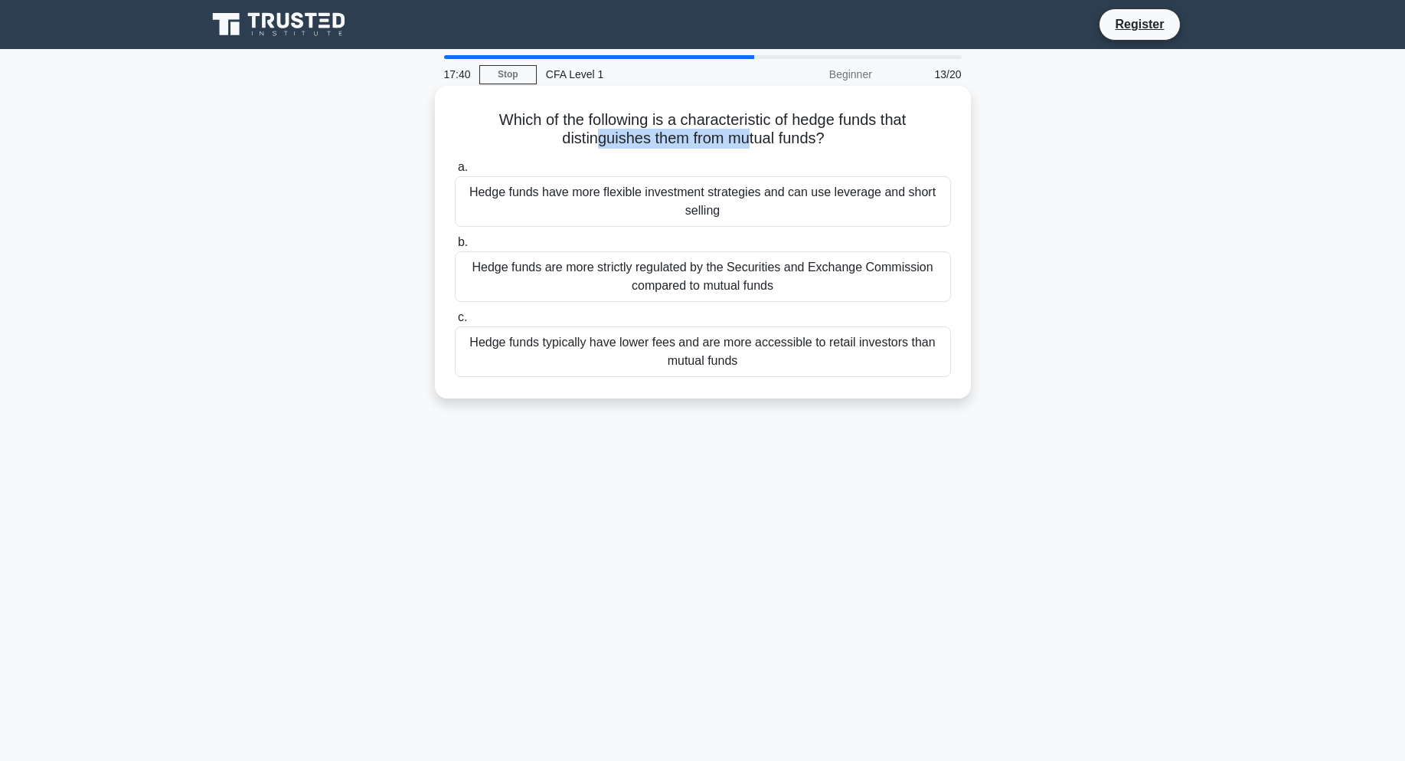
drag, startPoint x: 612, startPoint y: 135, endPoint x: 851, endPoint y: 163, distance: 240.6
click at [752, 147] on h5 "Which of the following is a characteristic of hedge funds that distinguishes th…" at bounding box center [702, 129] width 499 height 38
click at [916, 155] on div "a. Hedge funds have more flexible investment strategies and can use leverage an…" at bounding box center [703, 267] width 515 height 225
click at [816, 198] on div "Hedge funds have more flexible investment strategies and can use leverage and s…" at bounding box center [703, 201] width 496 height 51
click at [455, 172] on input "a. Hedge funds have more flexible investment strategies and can use leverage an…" at bounding box center [455, 167] width 0 height 10
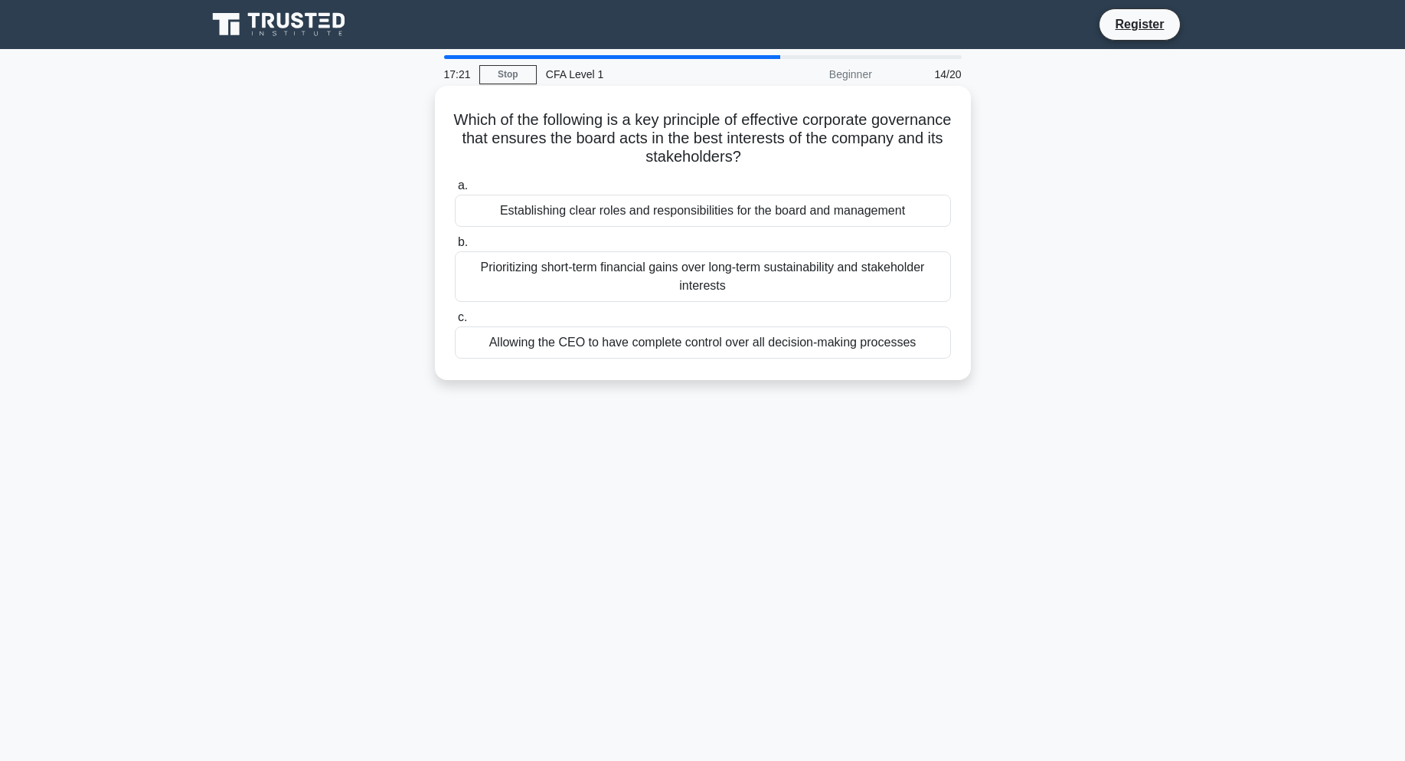
click at [744, 214] on div "Establishing clear roles and responsibilities for the board and management" at bounding box center [703, 211] width 496 height 32
click at [455, 191] on input "a. Establishing clear roles and responsibilities for the board and management" at bounding box center [455, 186] width 0 height 10
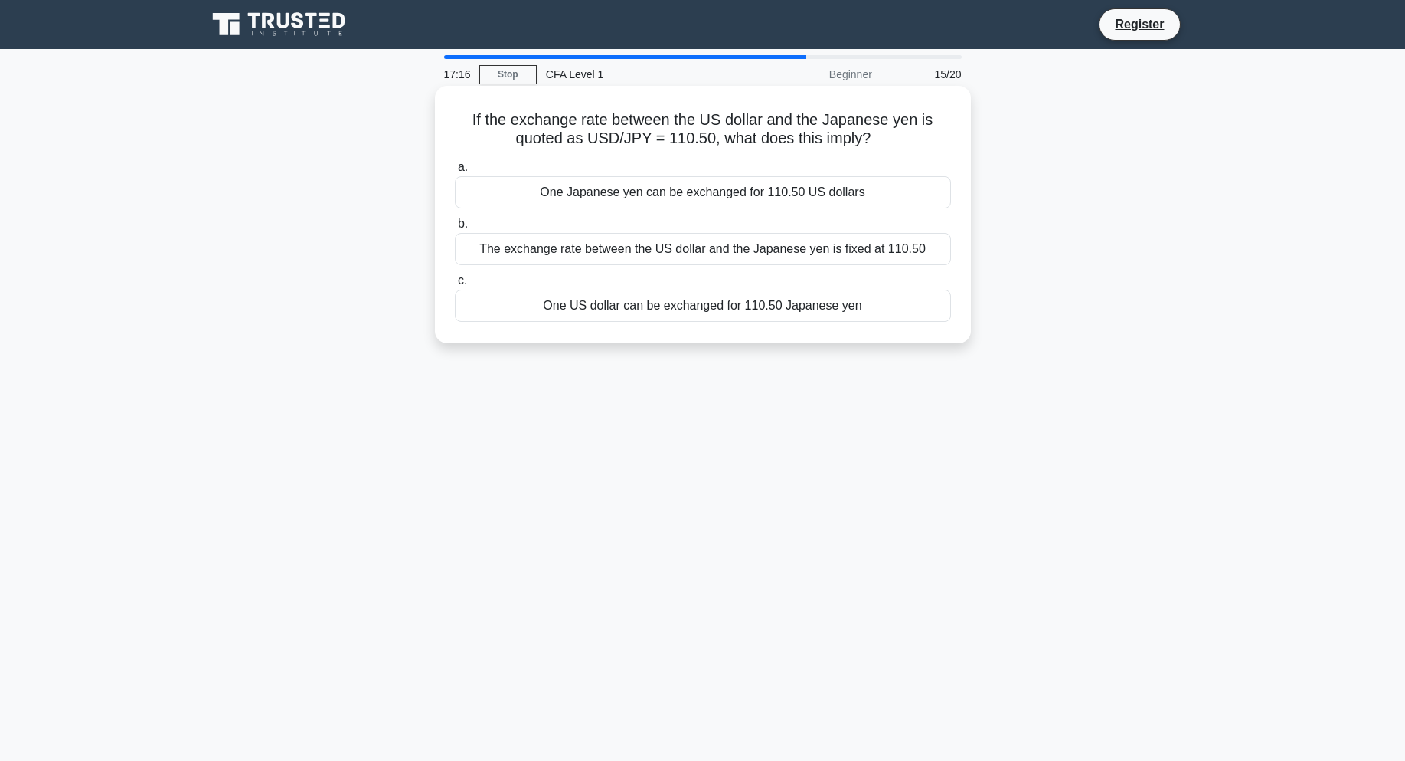
click at [659, 311] on div "One US dollar can be exchanged for 110.50 Japanese yen" at bounding box center [703, 306] width 496 height 32
click at [455, 286] on input "c. One US dollar can be exchanged for 110.50 Japanese yen" at bounding box center [455, 281] width 0 height 10
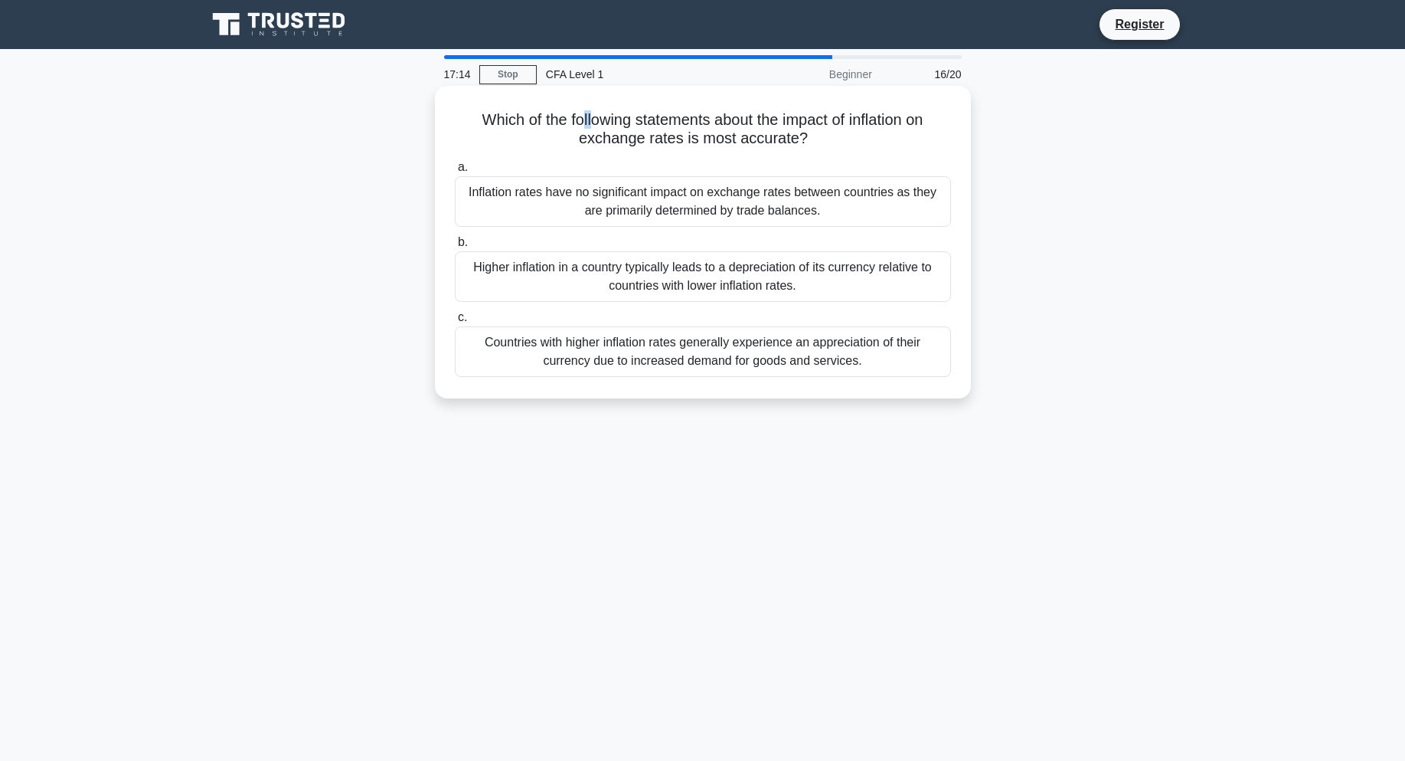
drag, startPoint x: 579, startPoint y: 127, endPoint x: 591, endPoint y: 124, distance: 12.6
click at [586, 124] on h5 "Which of the following statements about the impact of inflation on exchange rat…" at bounding box center [702, 129] width 499 height 38
click at [617, 123] on h5 "Which of the following statements about the impact of inflation on exchange rat…" at bounding box center [702, 129] width 499 height 38
click at [741, 279] on div "Higher inflation in a country typically leads to a depreciation of its currency…" at bounding box center [703, 276] width 496 height 51
click at [455, 247] on input "b. Higher inflation in a country typically leads to a depreciation of its curre…" at bounding box center [455, 242] width 0 height 10
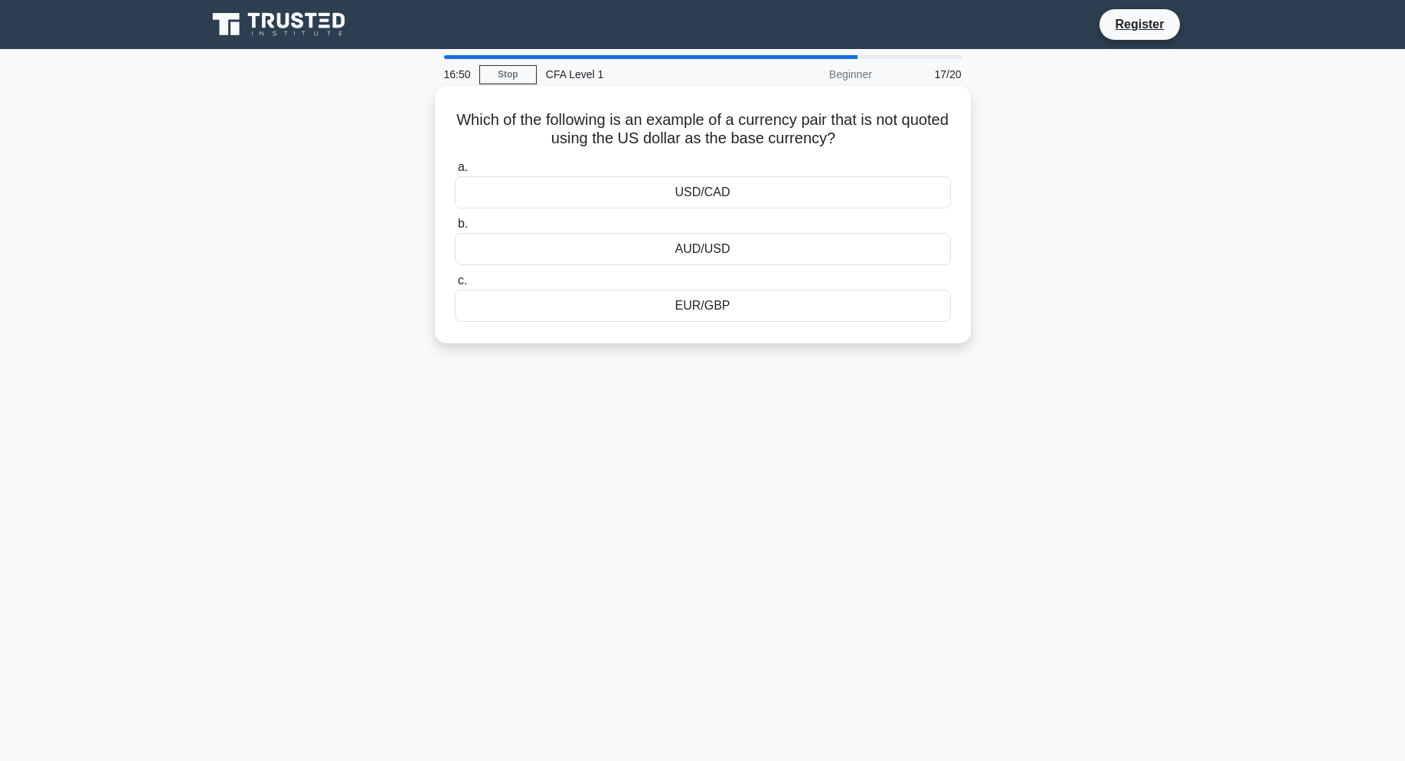
click at [731, 310] on div "EUR/GBP" at bounding box center [703, 306] width 496 height 32
click at [455, 286] on input "c. EUR/GBP" at bounding box center [455, 281] width 0 height 10
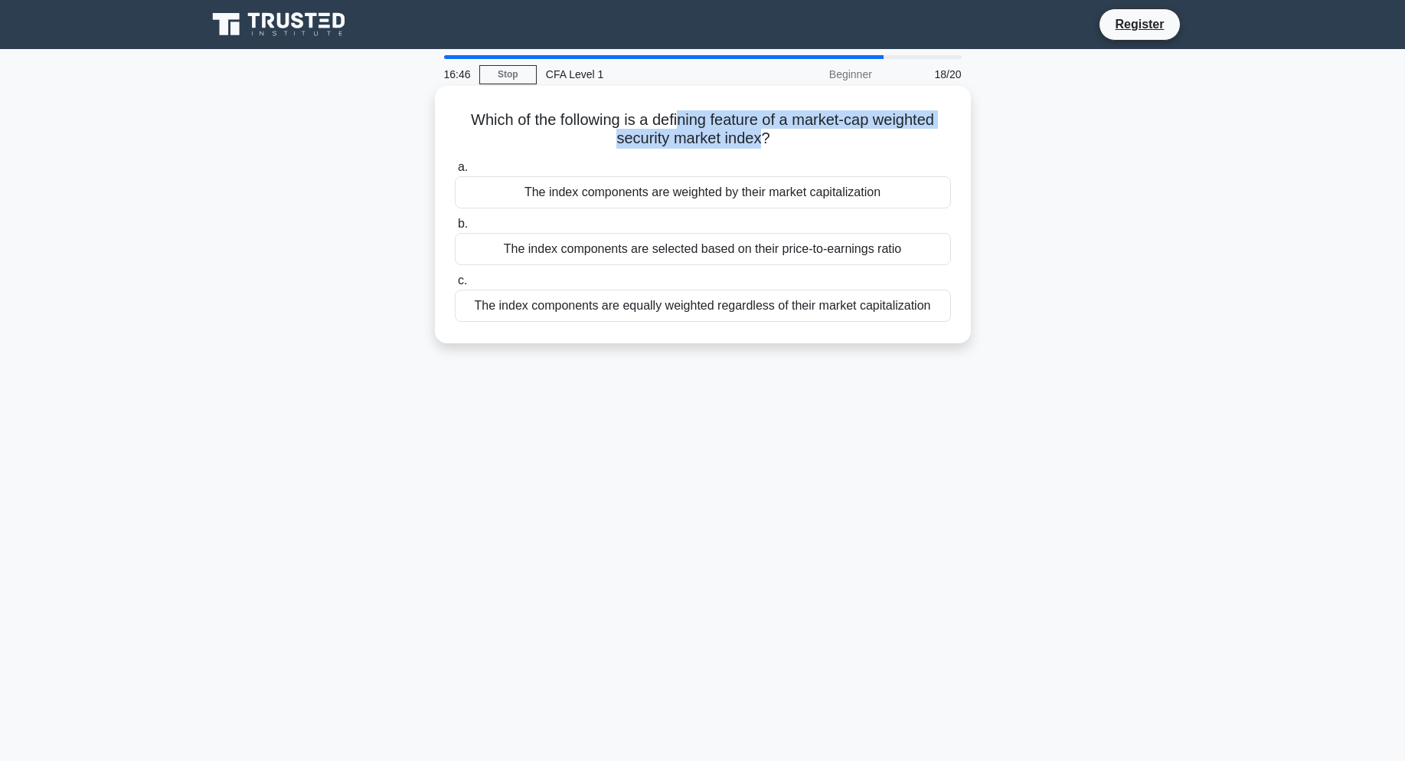
drag, startPoint x: 681, startPoint y: 122, endPoint x: 761, endPoint y: 137, distance: 81.9
click at [761, 137] on h5 "Which of the following is a defining feature of a market-cap weighted security …" at bounding box center [702, 129] width 499 height 38
click at [860, 147] on h5 "Which of the following is a defining feature of a market-cap weighted security …" at bounding box center [702, 129] width 499 height 38
click at [807, 199] on div "The index components are weighted by their market capitalization" at bounding box center [703, 192] width 496 height 32
click at [455, 172] on input "a. The index components are weighted by their market capitalization" at bounding box center [455, 167] width 0 height 10
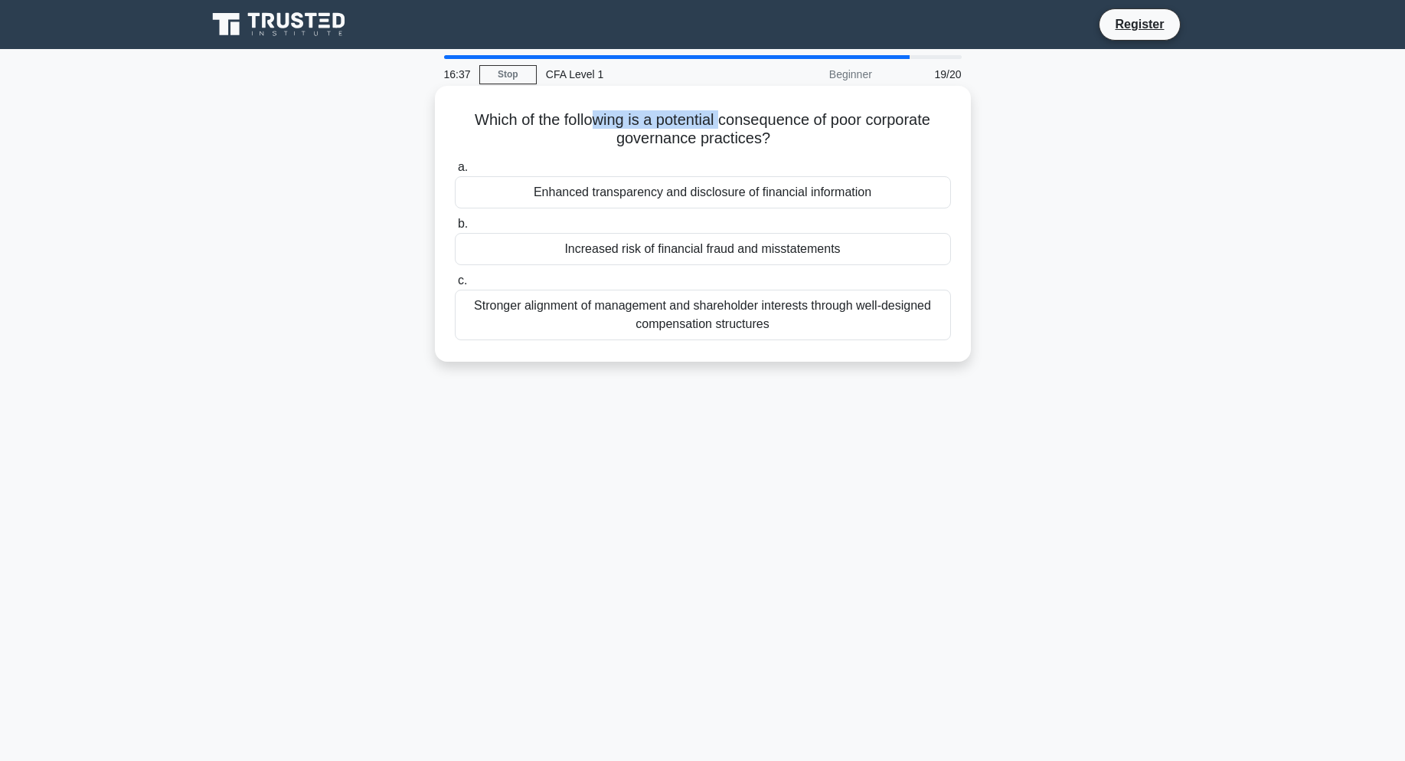
drag, startPoint x: 615, startPoint y: 119, endPoint x: 724, endPoint y: 118, distance: 108.8
click at [724, 118] on h5 "Which of the following is a potential consequence of poor corporate governance …" at bounding box center [702, 129] width 499 height 38
click at [797, 129] on h5 "Which of the following is a potential consequence of poor corporate governance …" at bounding box center [702, 129] width 499 height 38
drag, startPoint x: 813, startPoint y: 130, endPoint x: 591, endPoint y: 105, distance: 222.8
click at [591, 105] on div "Which of the following is a potential consequence of poor corporate governance …" at bounding box center [703, 223] width 524 height 263
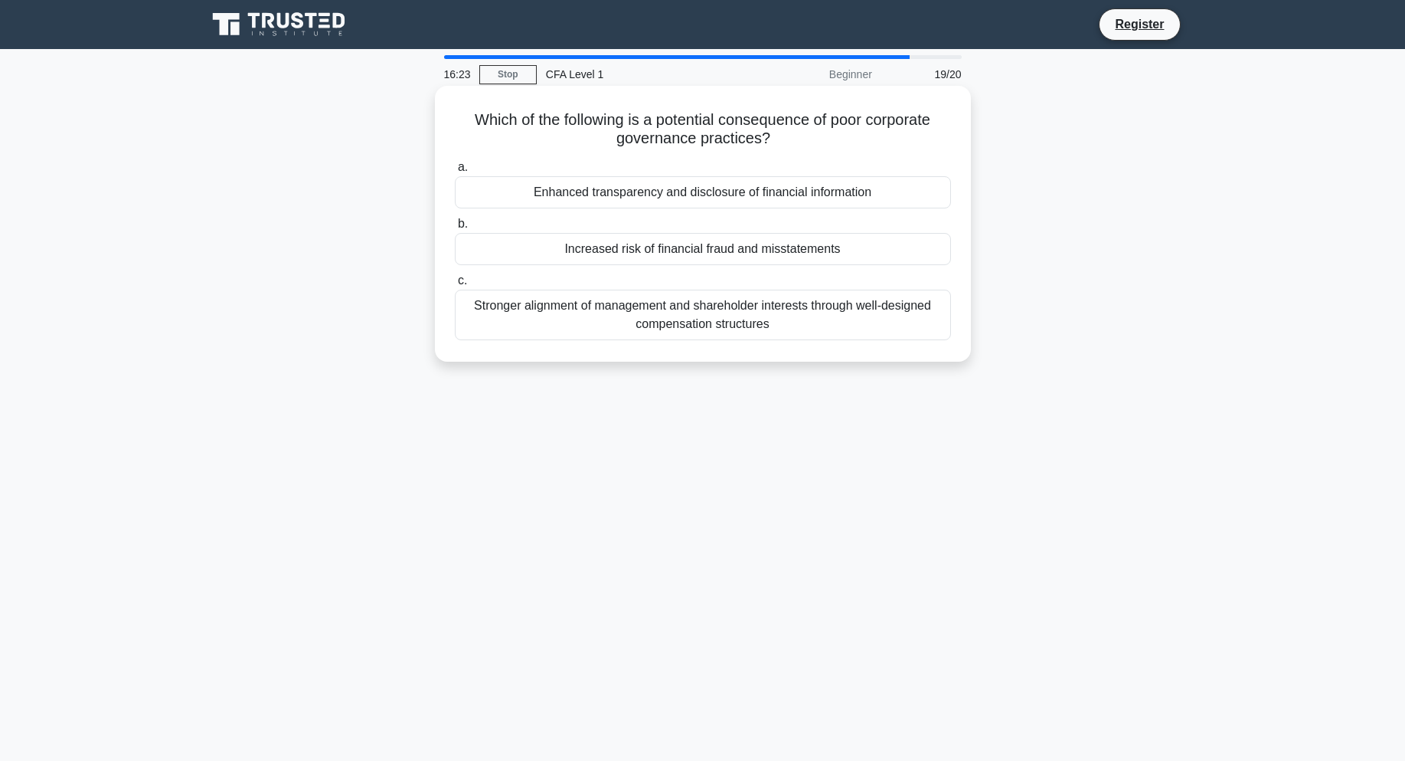
click at [781, 119] on h5 "Which of the following is a potential consequence of poor corporate governance …" at bounding box center [702, 129] width 499 height 38
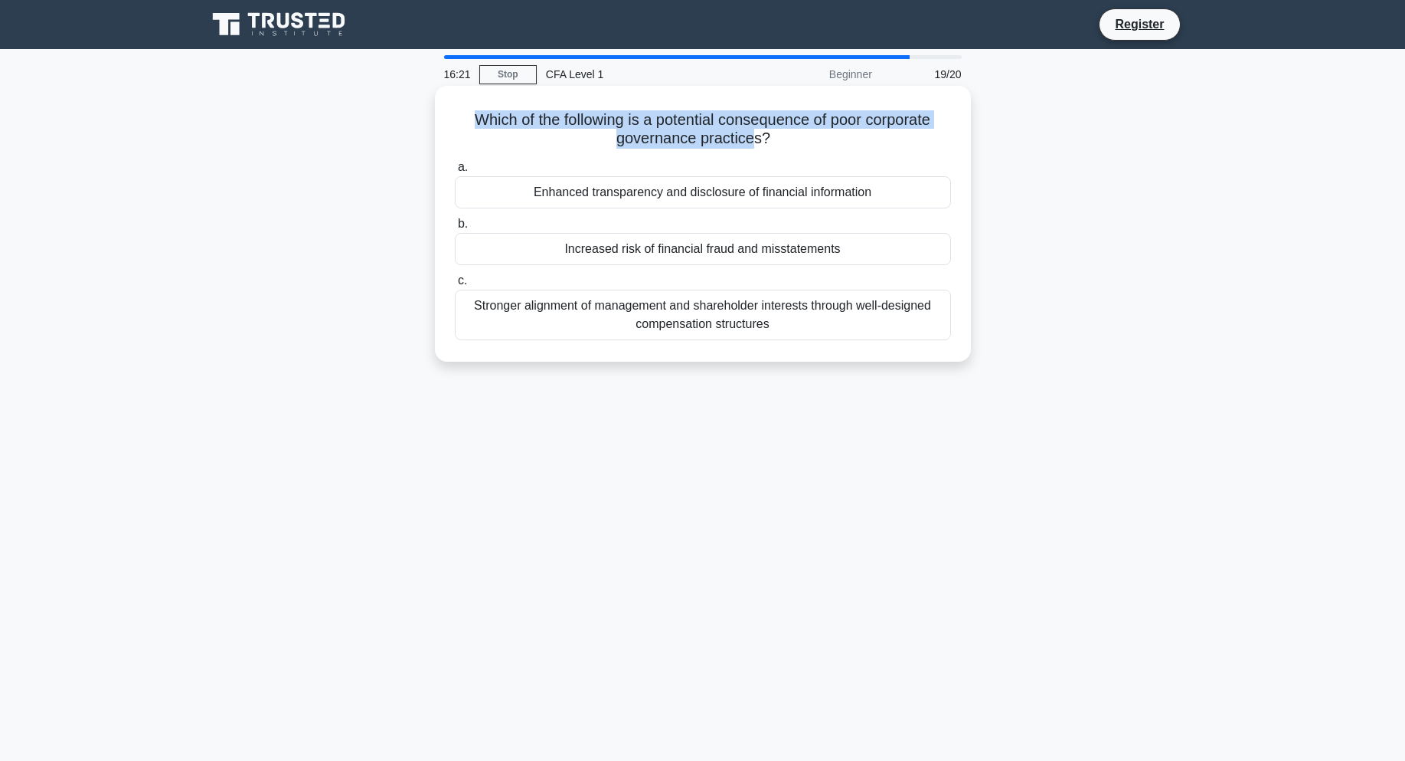
drag, startPoint x: 476, startPoint y: 106, endPoint x: 756, endPoint y: 133, distance: 280.8
click at [756, 133] on div "Which of the following is a potential consequence of poor corporate governance …" at bounding box center [703, 223] width 524 height 263
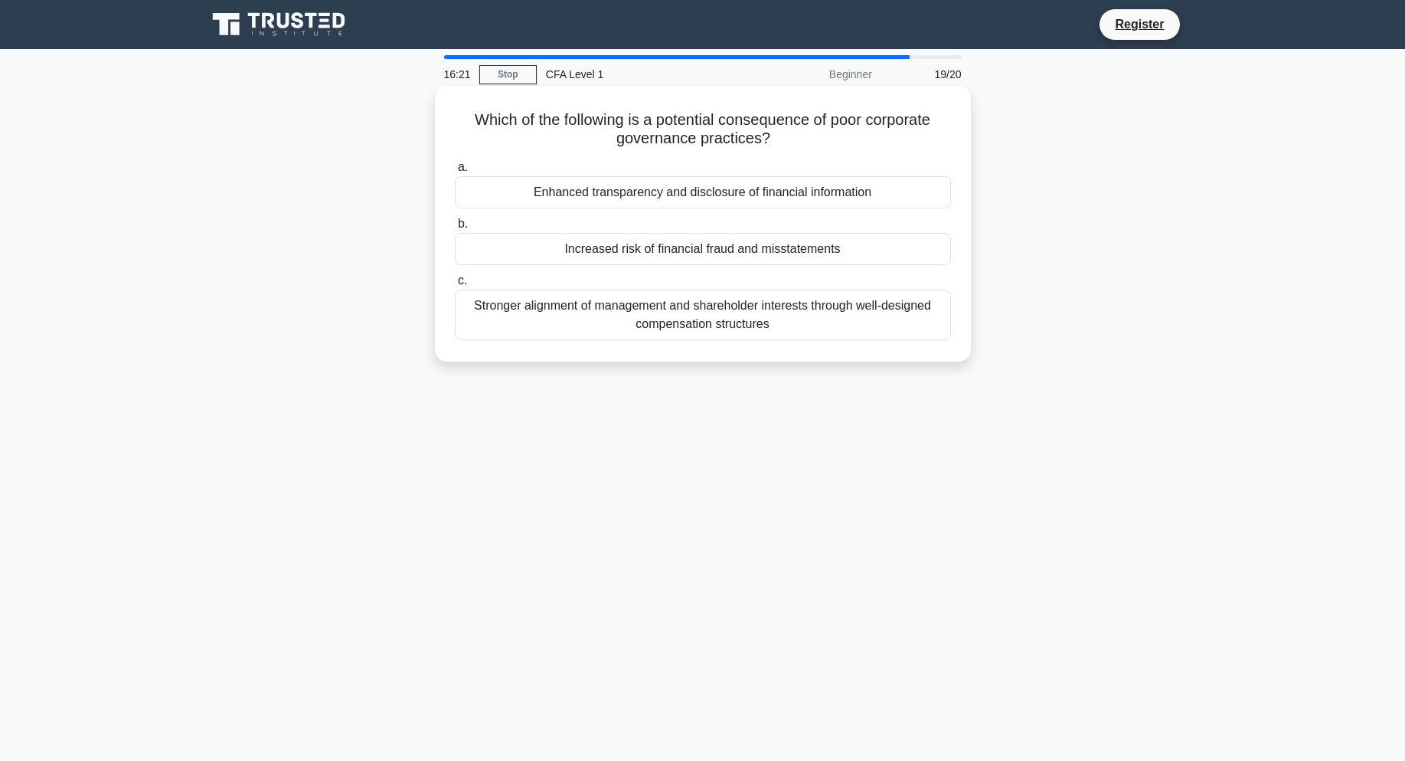
click at [832, 150] on div "Which of the following is a potential consequence of poor corporate governance …" at bounding box center [703, 223] width 524 height 263
click at [787, 255] on div "Increased risk of financial fraud and misstatements" at bounding box center [703, 249] width 496 height 32
click at [455, 229] on input "b. Increased risk of financial fraud and misstatements" at bounding box center [455, 224] width 0 height 10
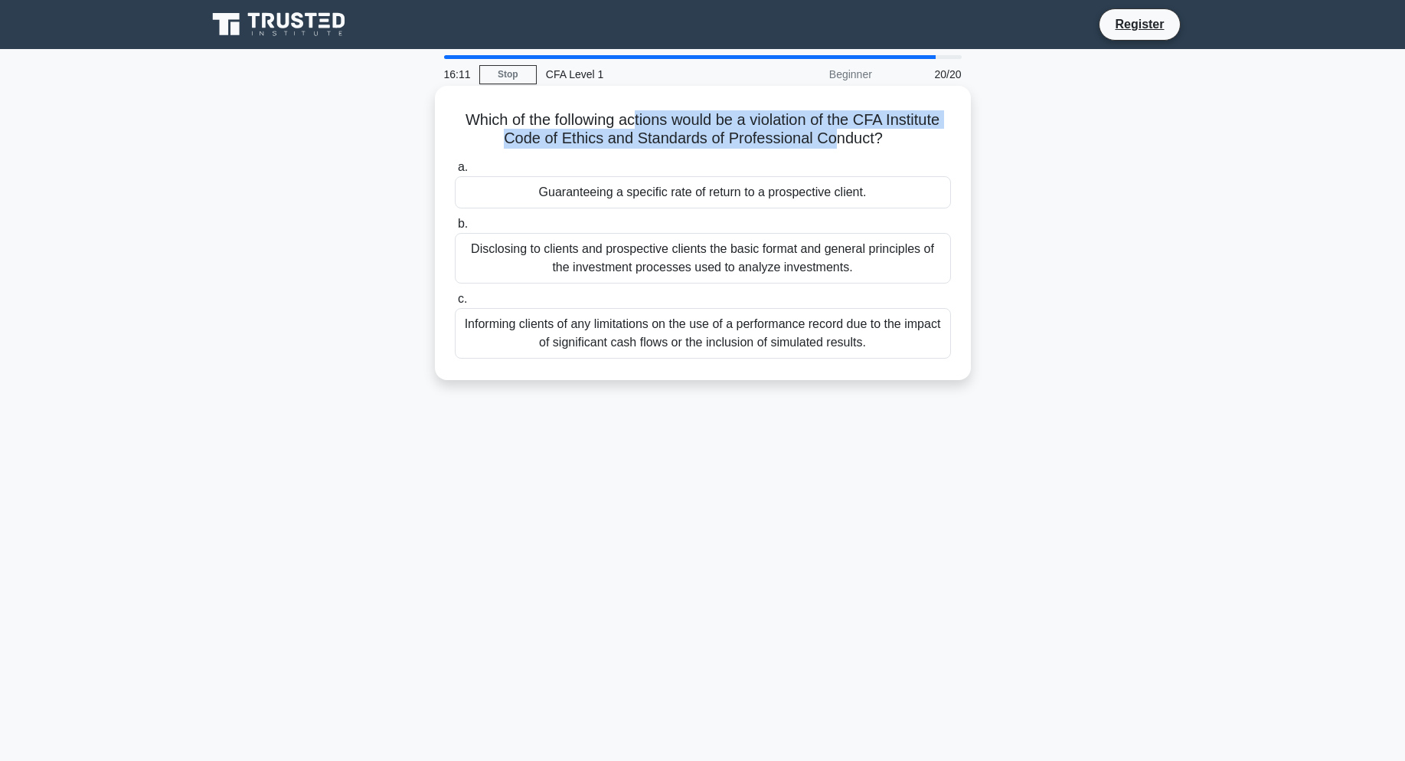
drag, startPoint x: 653, startPoint y: 125, endPoint x: 839, endPoint y: 141, distance: 187.6
click at [839, 141] on h5 "Which of the following actions would be a violation of the CFA Institute Code o…" at bounding box center [702, 129] width 499 height 38
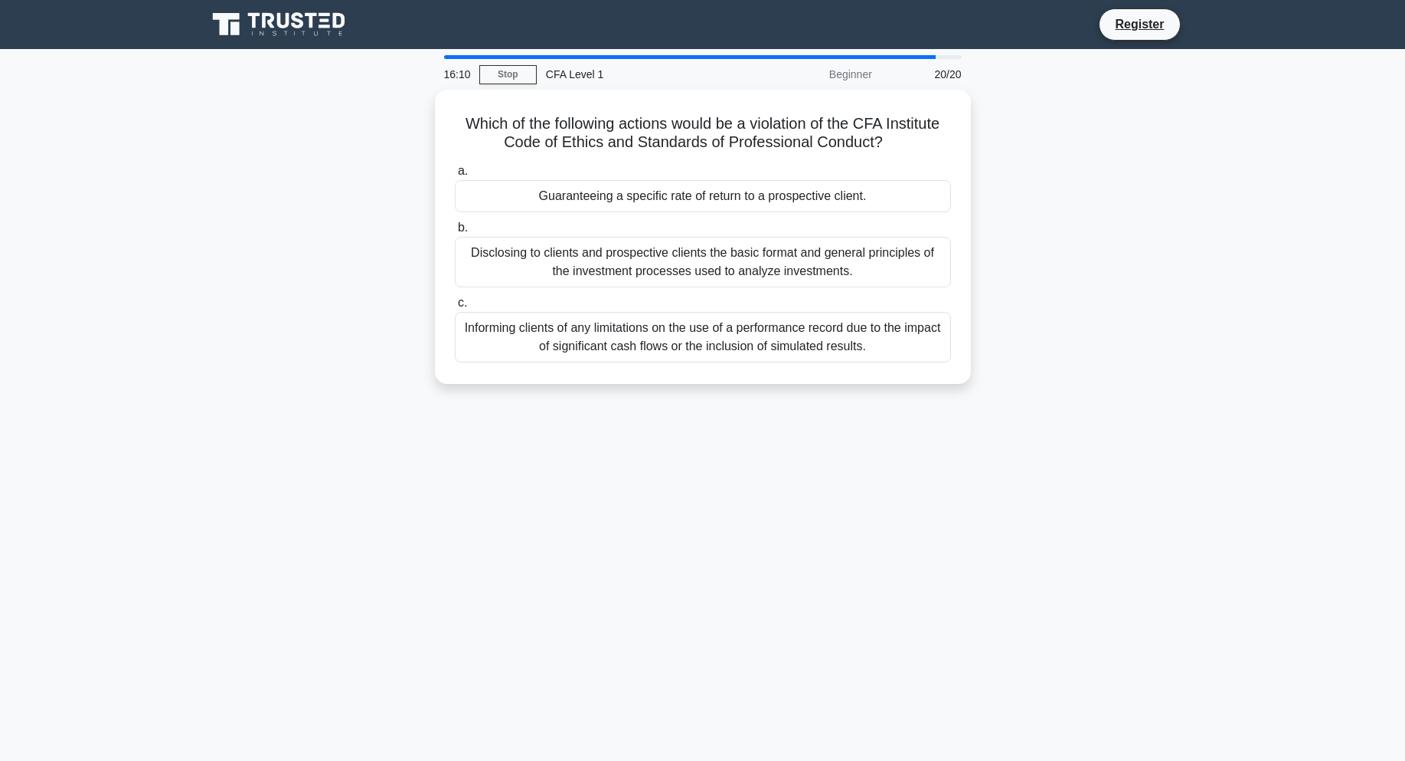
click at [1088, 165] on div "Which of the following actions would be a violation of the CFA Institute Code o…" at bounding box center [703, 246] width 1011 height 312
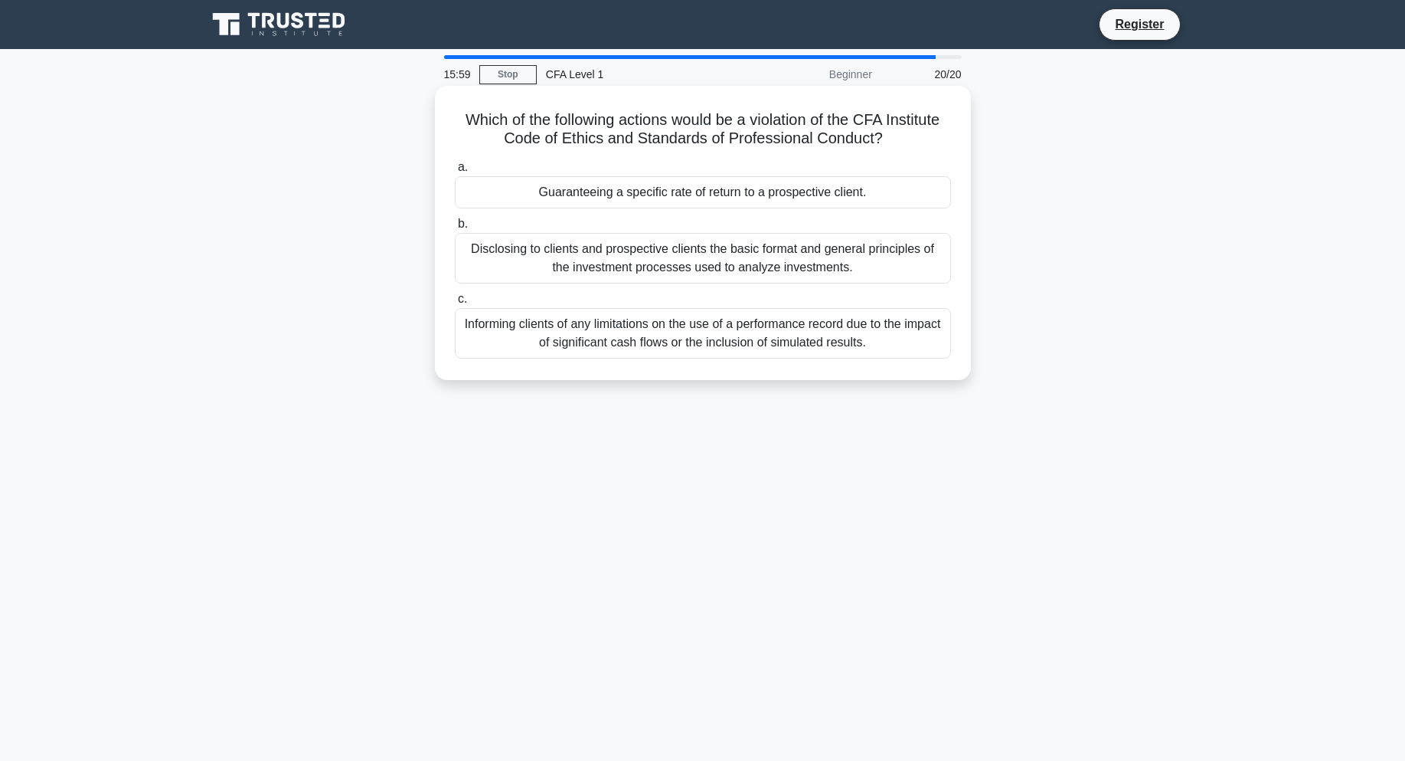
click at [878, 195] on div "Guaranteeing a specific rate of return to a prospective client." at bounding box center [703, 192] width 496 height 32
click at [455, 172] on input "a. Guaranteeing a specific rate of return to a prospective client." at bounding box center [455, 167] width 0 height 10
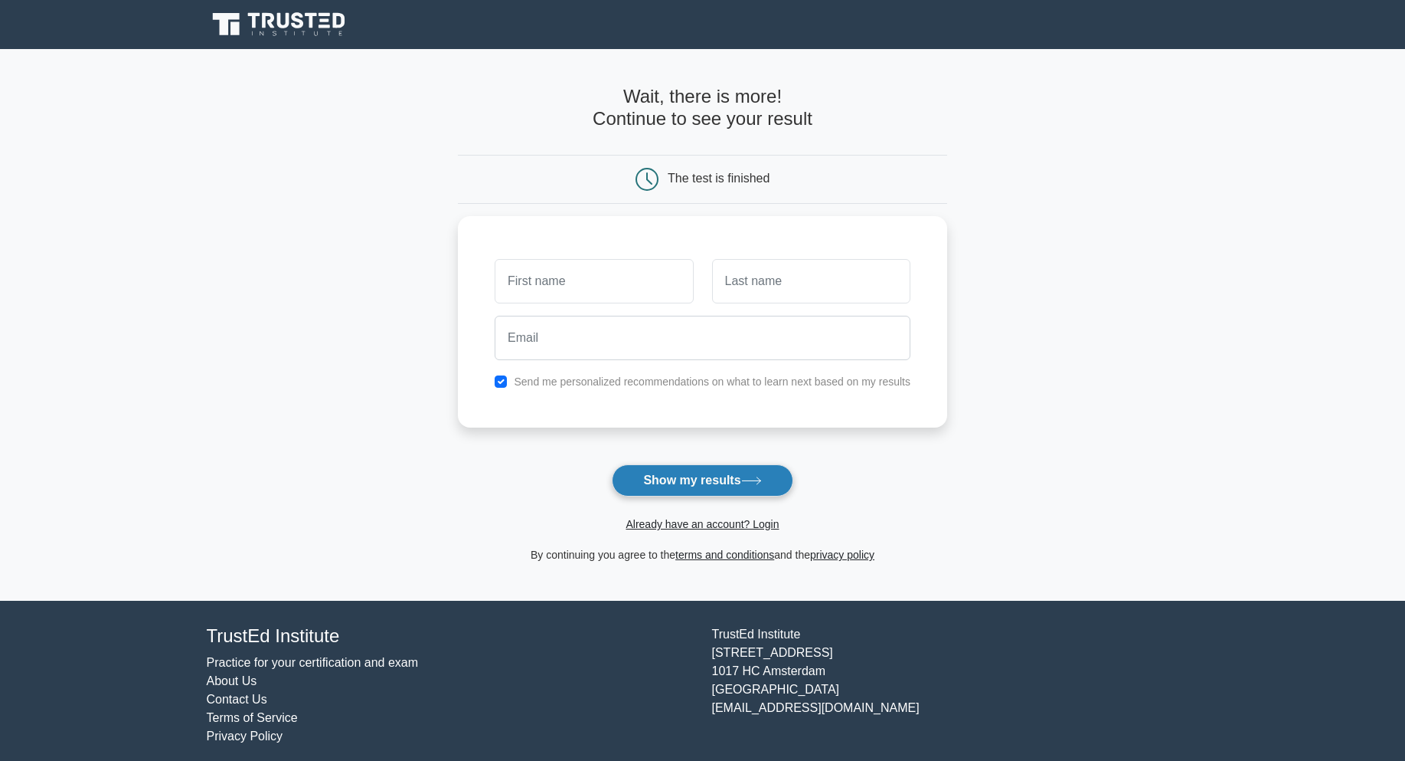
click at [718, 470] on button "Show my results" at bounding box center [702, 480] width 181 height 32
click at [714, 468] on button "Show my results" at bounding box center [702, 480] width 181 height 32
click at [623, 271] on input "text" at bounding box center [594, 277] width 198 height 44
click at [747, 526] on link "Already have an account? Login" at bounding box center [702, 524] width 153 height 12
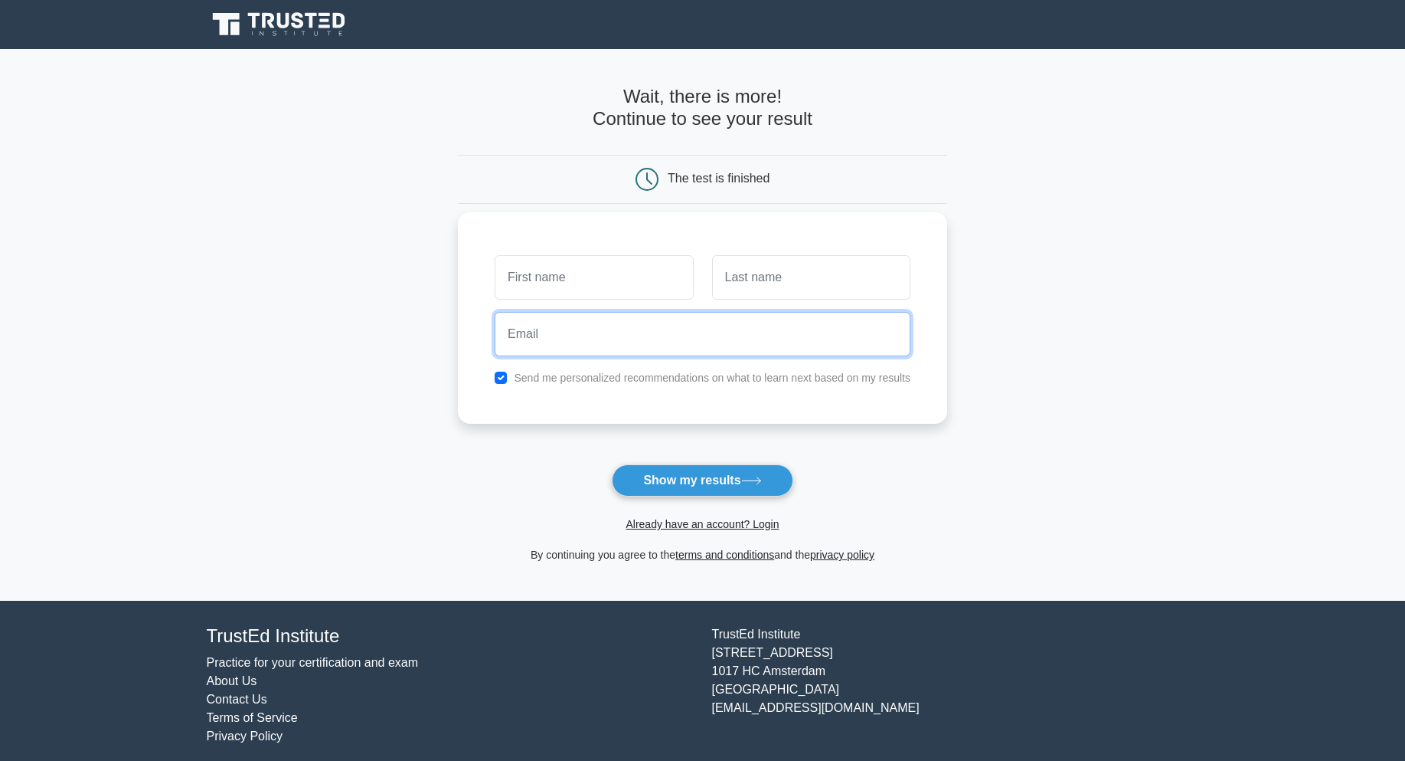
click at [755, 317] on input "email" at bounding box center [703, 334] width 416 height 44
click at [1341, 244] on main "Wait, there is more! Continue to see your result The test is finished and the" at bounding box center [702, 324] width 1405 height 551
click at [499, 375] on input "checkbox" at bounding box center [501, 377] width 12 height 12
checkbox input "false"
click at [764, 524] on link "Already have an account? Login" at bounding box center [702, 524] width 153 height 12
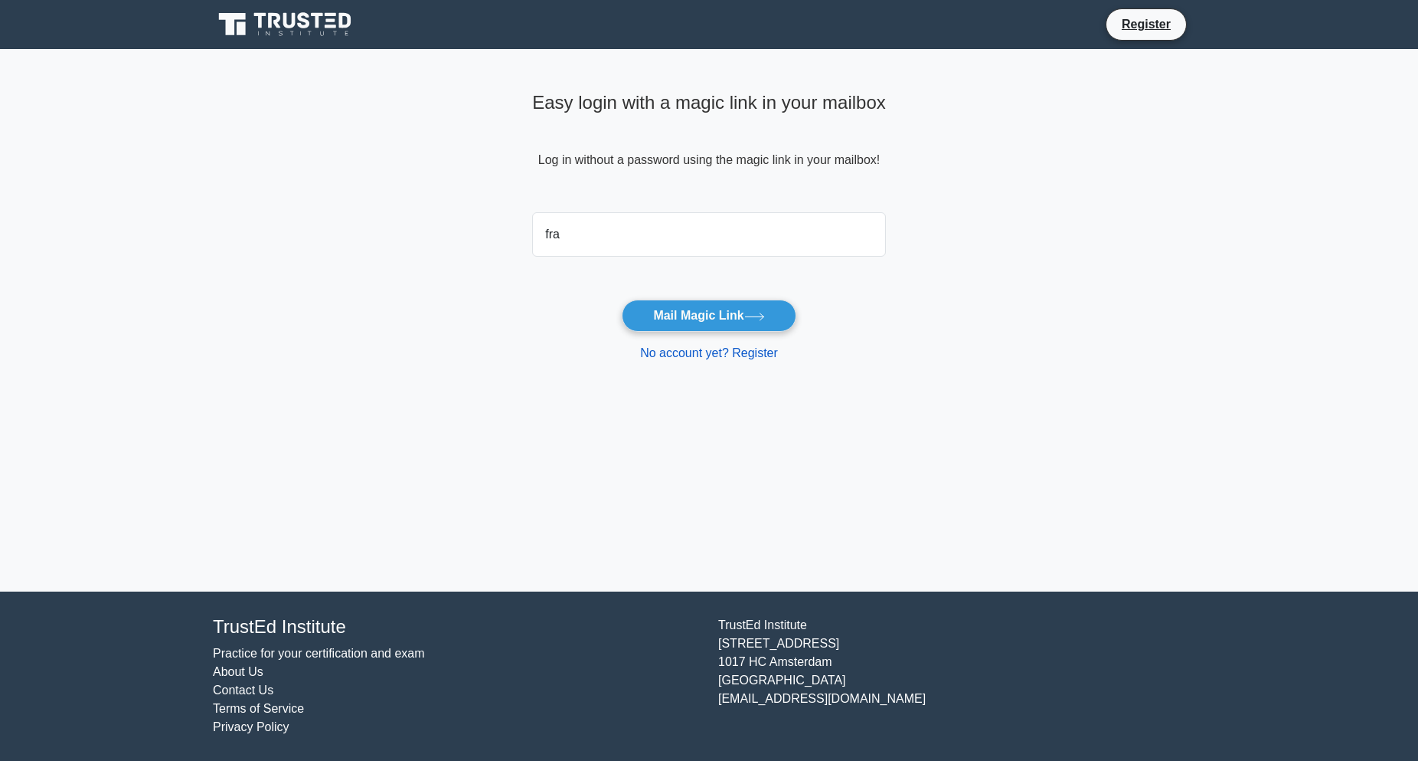
type input "franswork50@gmail.com"
click at [728, 316] on button "Mail Magic Link" at bounding box center [709, 315] width 174 height 32
click at [748, 402] on div "Easy login with a magic link in your mailbox Log in without a password using th…" at bounding box center [709, 320] width 372 height 542
click at [743, 244] on input "email" at bounding box center [709, 234] width 354 height 44
click at [970, 283] on main "Easy login with a magic link in your mailbox Log in without a password using th…" at bounding box center [709, 320] width 1418 height 542
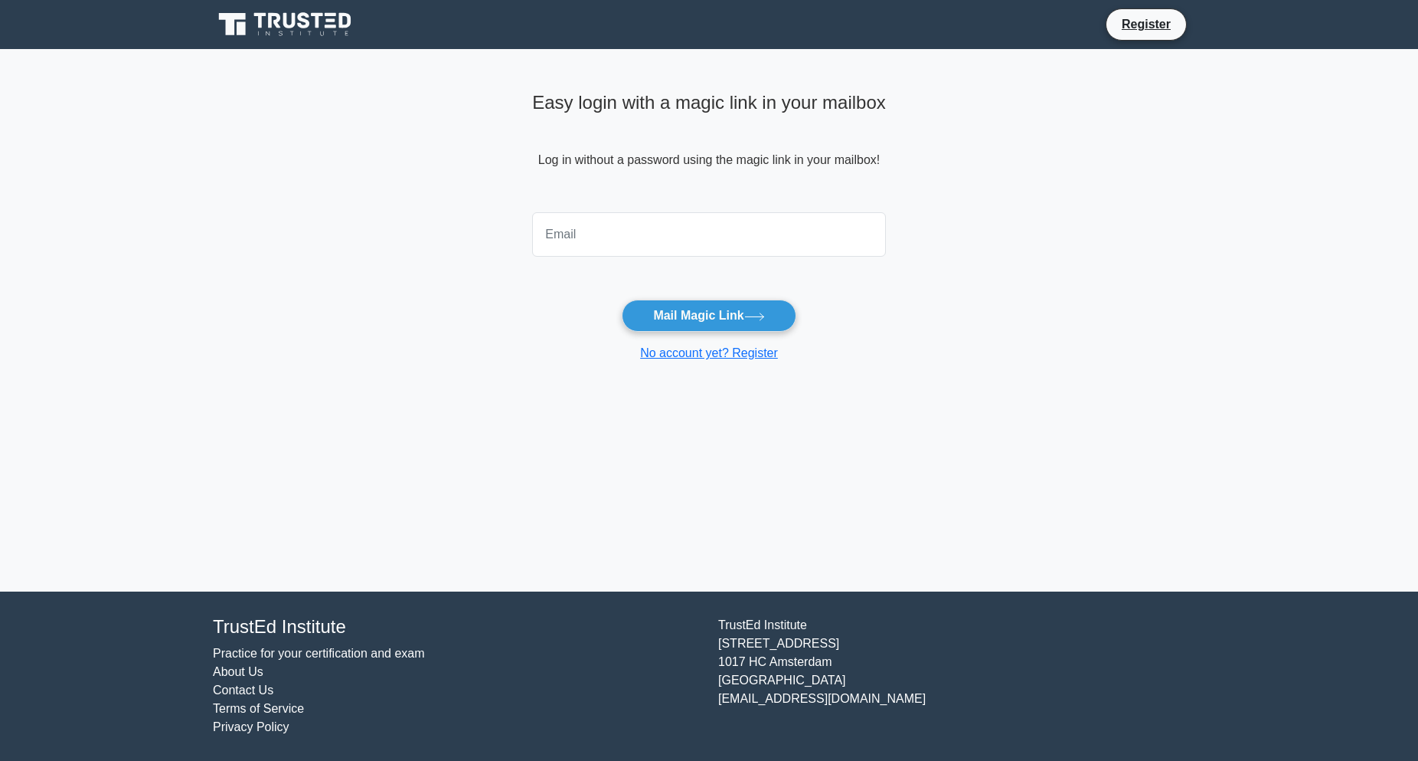
click at [1105, 234] on main "Easy login with a magic link in your mailbox Log in without a password using th…" at bounding box center [709, 320] width 1418 height 542
